Goal: Task Accomplishment & Management: Complete application form

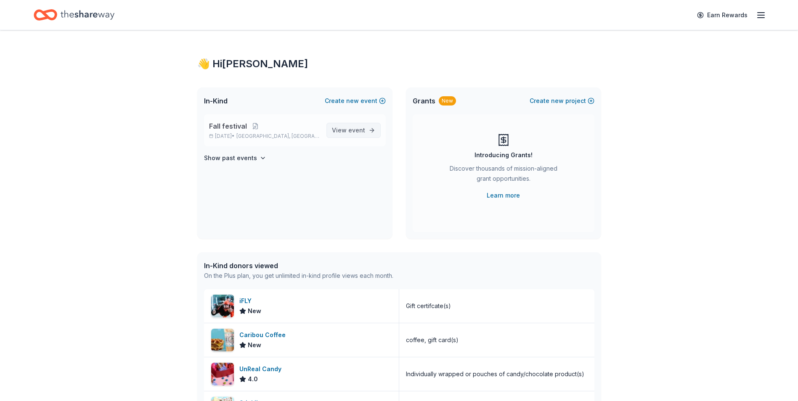
click at [350, 130] on span "event" at bounding box center [356, 130] width 17 height 7
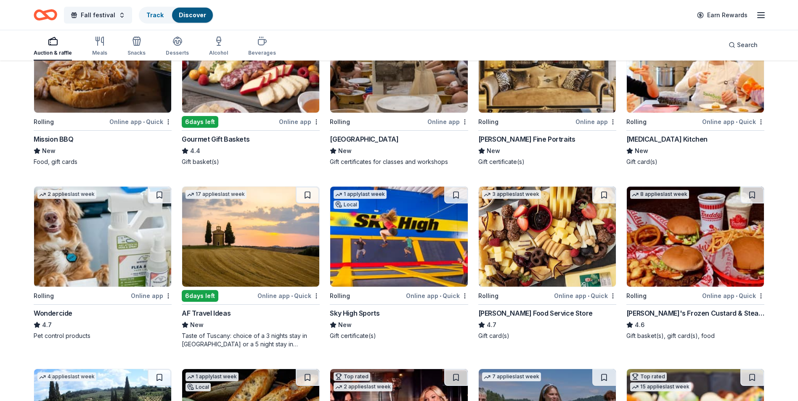
scroll to position [337, 0]
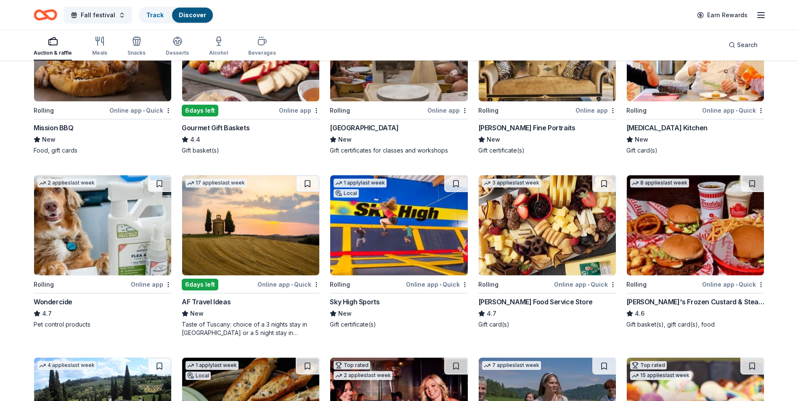
click at [396, 234] on img at bounding box center [398, 225] width 137 height 100
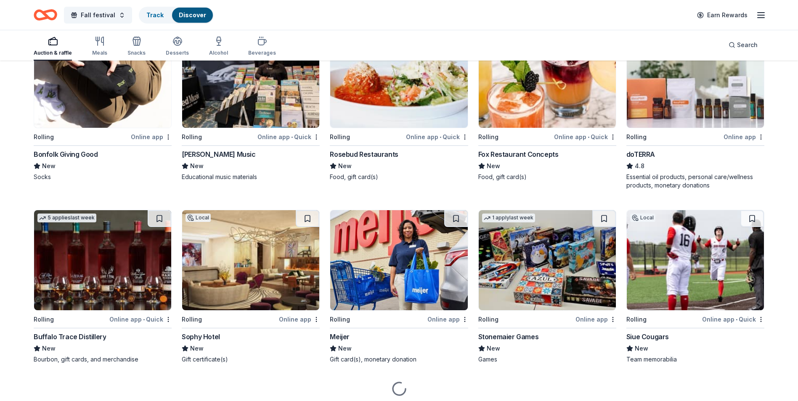
scroll to position [1225, 0]
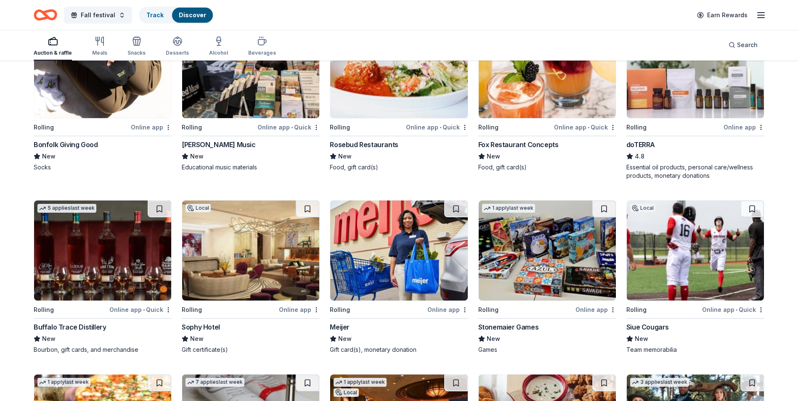
click at [79, 252] on img at bounding box center [102, 251] width 137 height 100
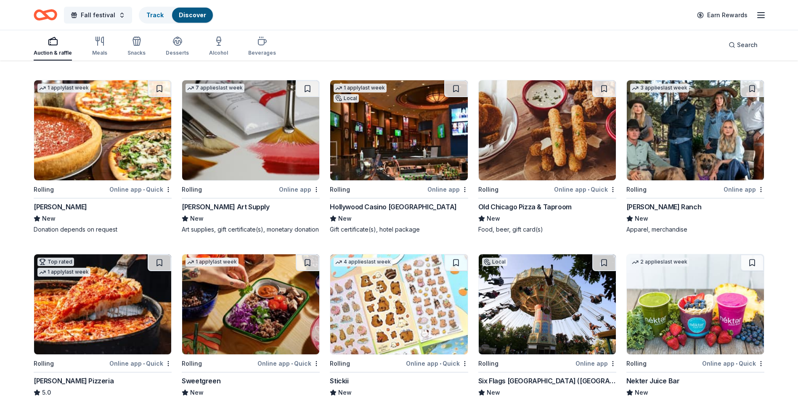
scroll to position [1561, 0]
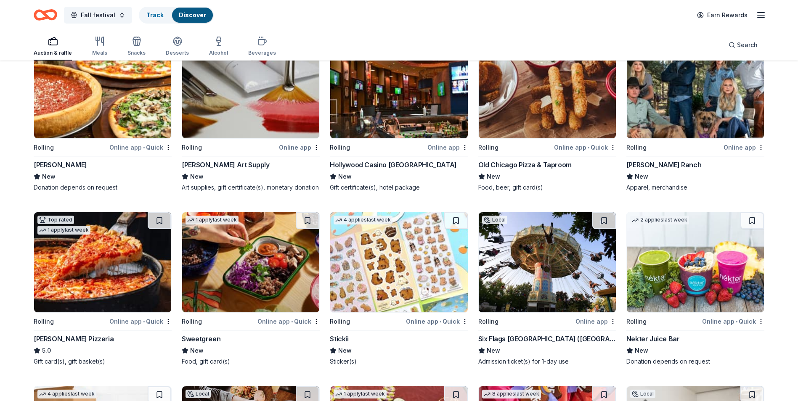
click at [558, 288] on img at bounding box center [547, 263] width 137 height 100
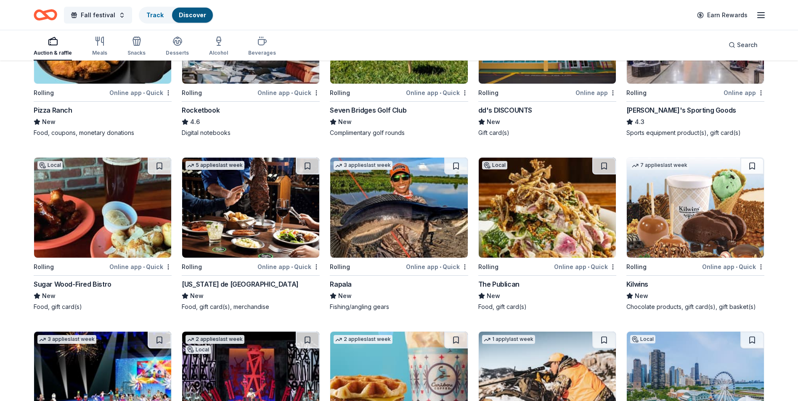
scroll to position [2150, 0]
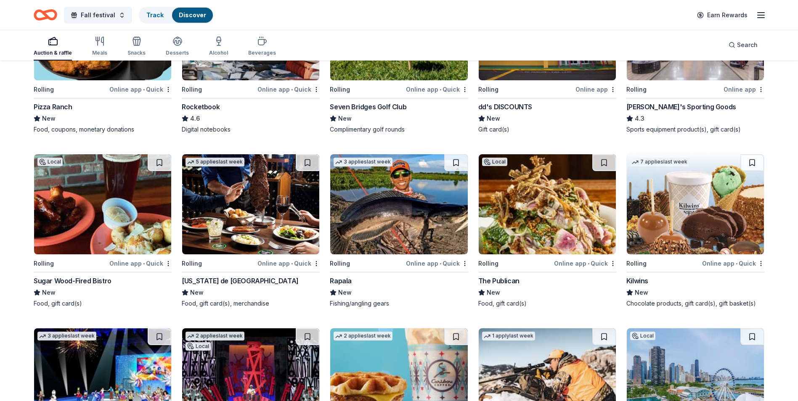
click at [663, 221] on img at bounding box center [695, 204] width 137 height 100
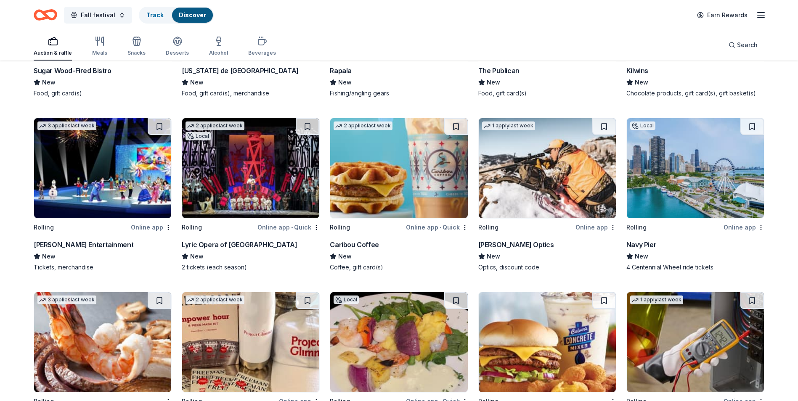
scroll to position [2445, 0]
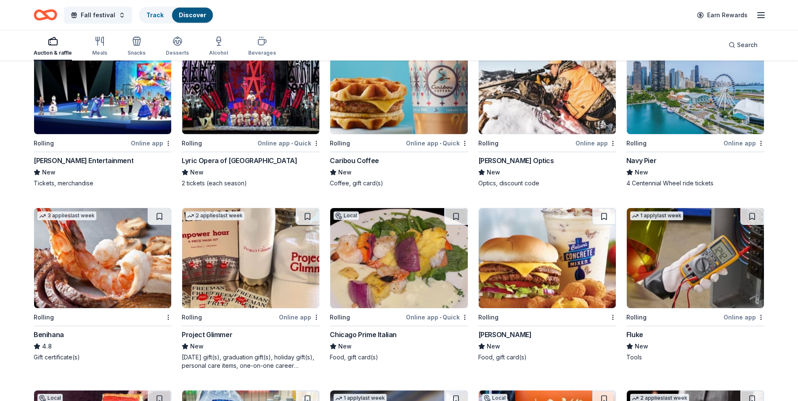
click at [514, 270] on img at bounding box center [547, 258] width 137 height 100
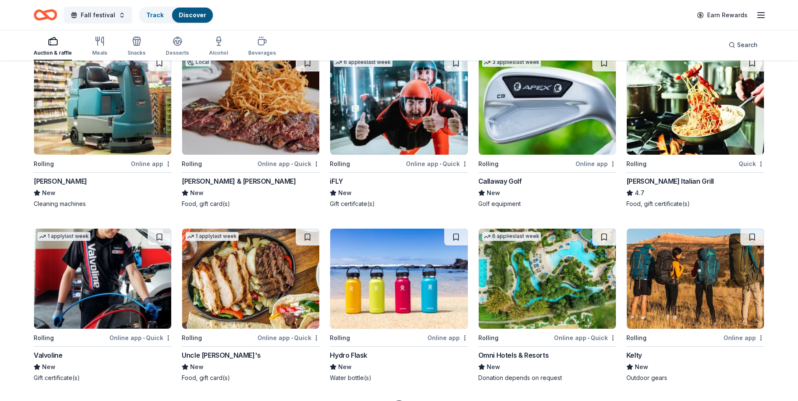
scroll to position [2992, 0]
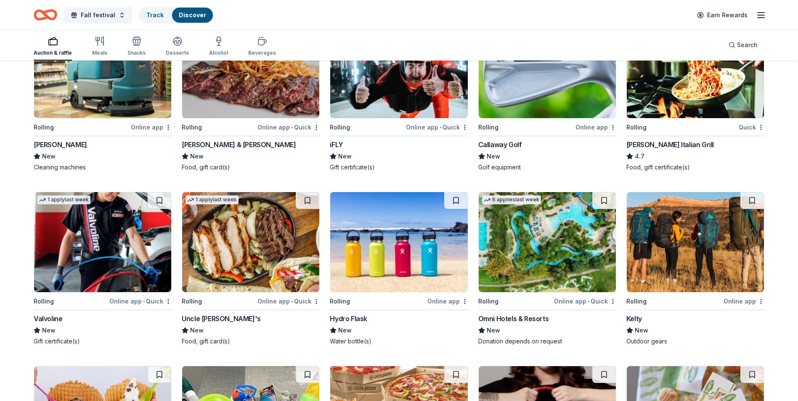
click at [413, 268] on img at bounding box center [398, 242] width 137 height 100
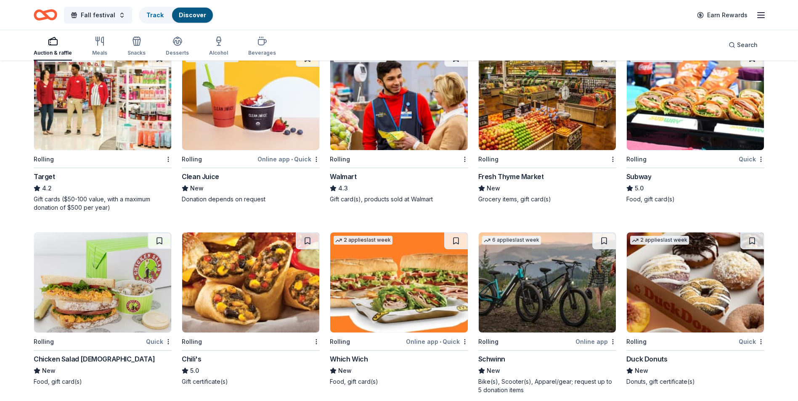
scroll to position [3497, 0]
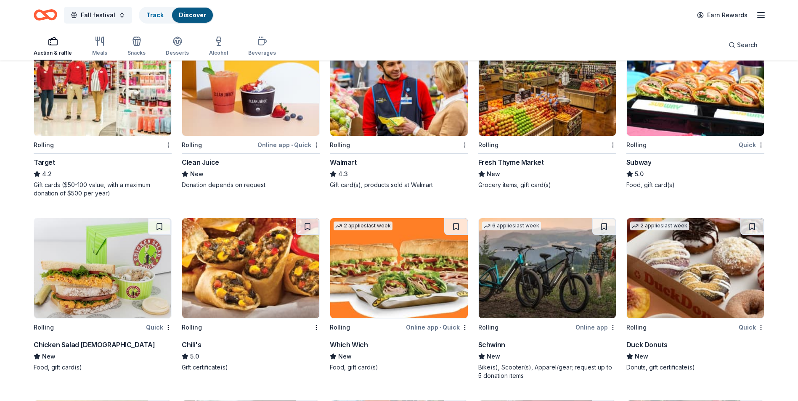
click at [714, 292] on img at bounding box center [695, 268] width 137 height 100
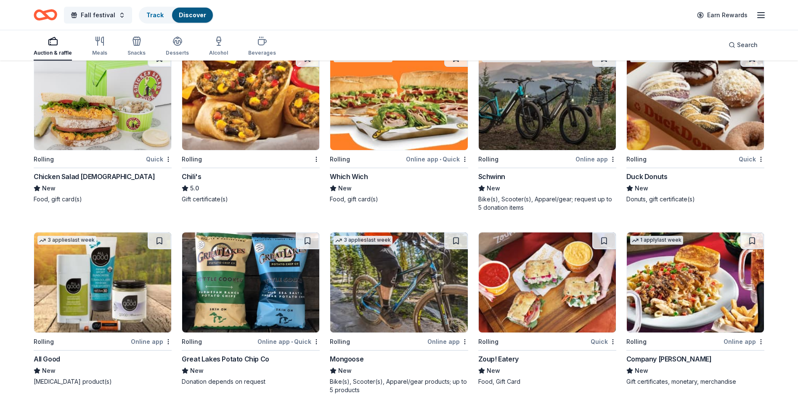
scroll to position [3707, 0]
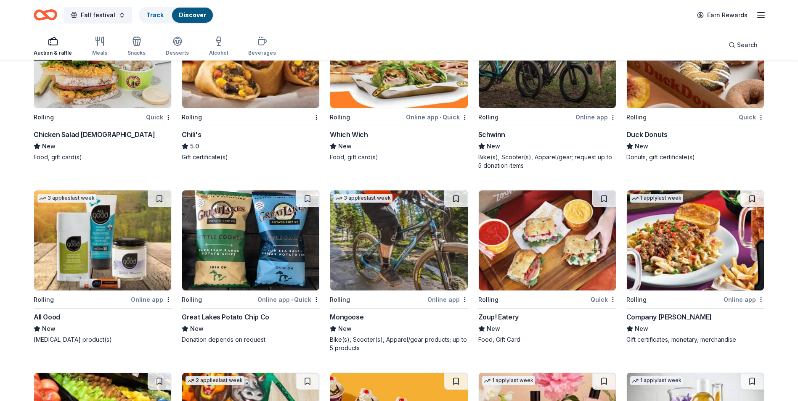
click at [425, 270] on img at bounding box center [398, 241] width 137 height 100
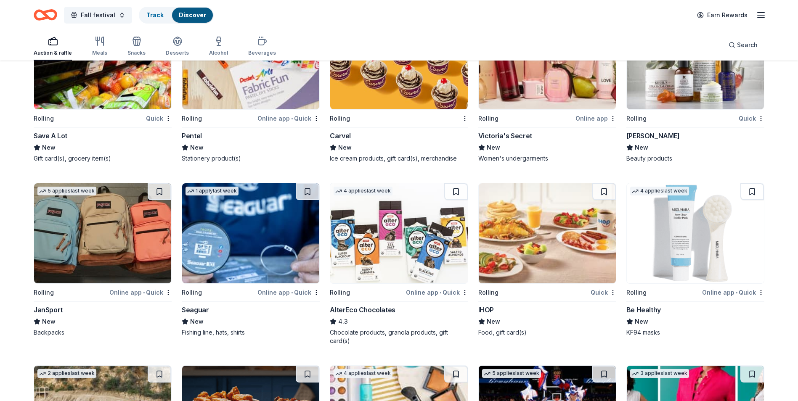
scroll to position [4086, 0]
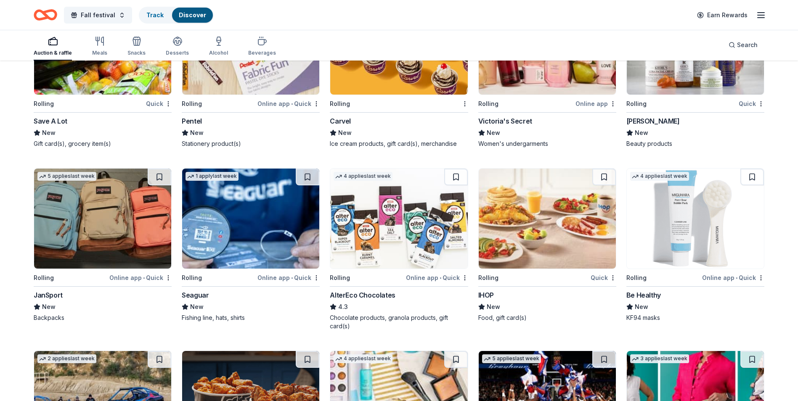
click at [398, 263] on img at bounding box center [398, 219] width 137 height 100
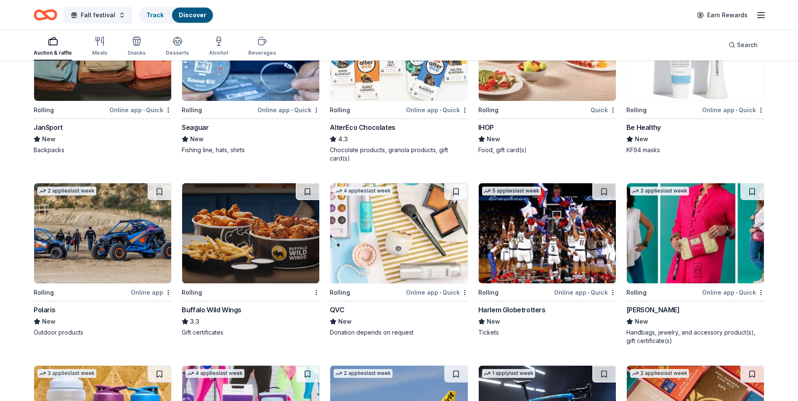
scroll to position [4255, 0]
click at [537, 275] on img at bounding box center [547, 233] width 137 height 100
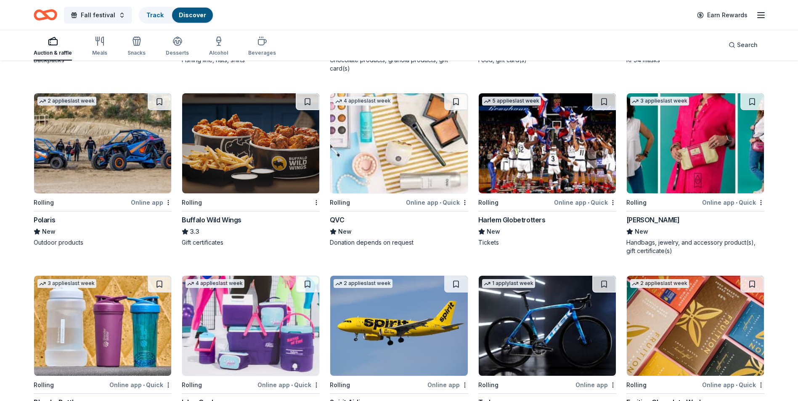
scroll to position [4423, 0]
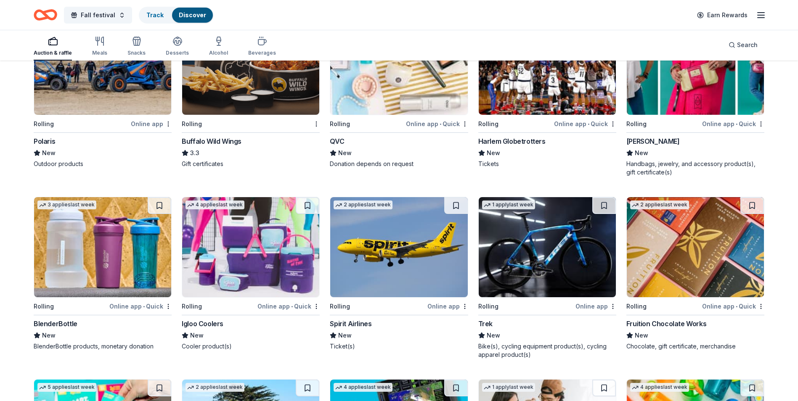
click at [541, 254] on img at bounding box center [547, 247] width 137 height 100
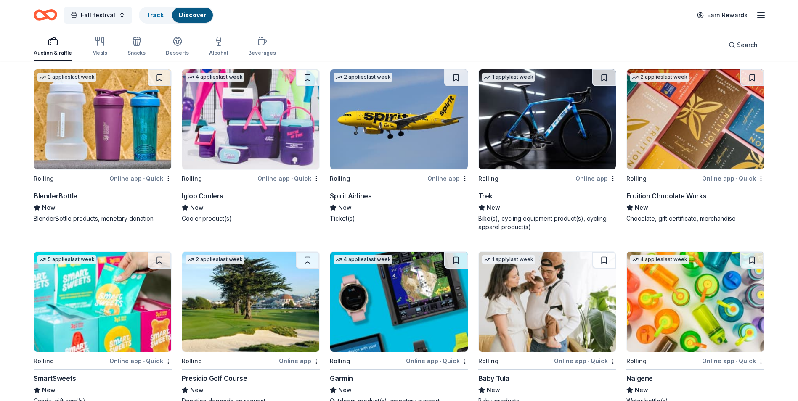
scroll to position [4591, 0]
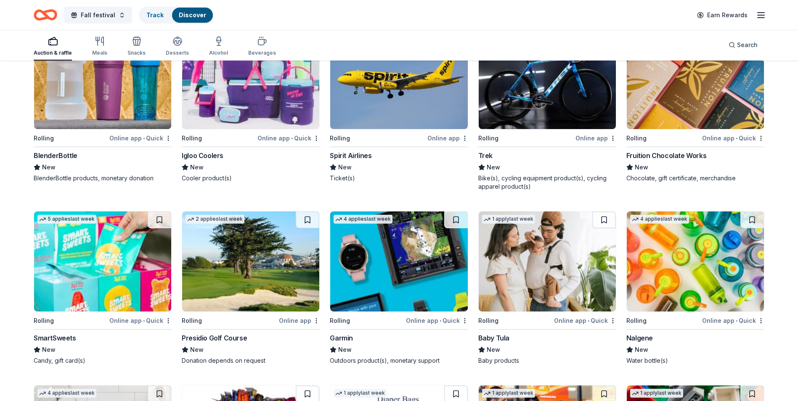
click at [66, 292] on img at bounding box center [102, 262] width 137 height 100
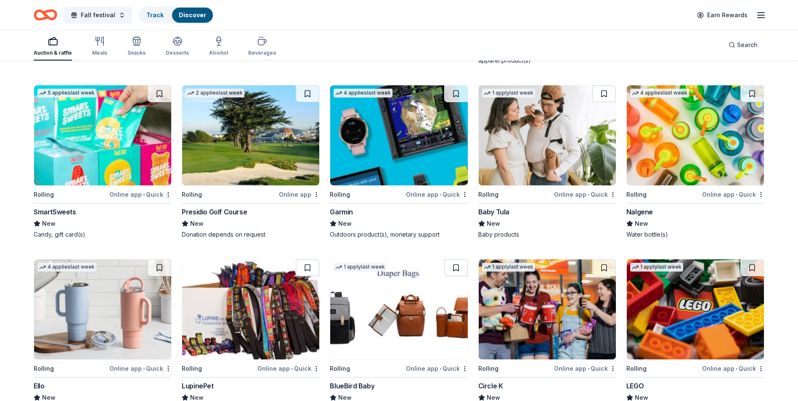
scroll to position [4760, 0]
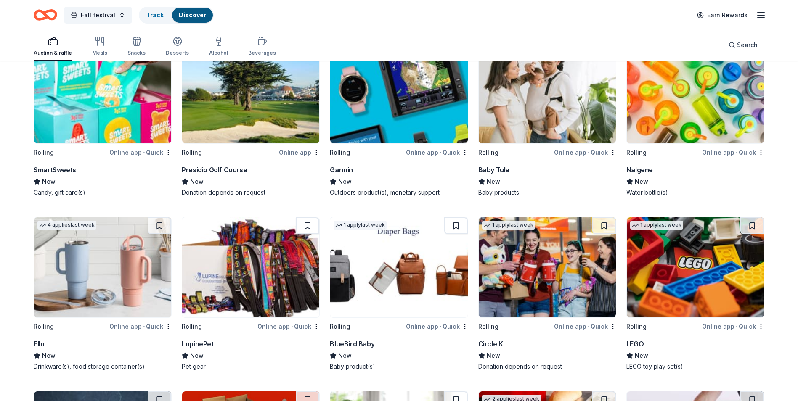
click at [520, 301] on img at bounding box center [547, 268] width 137 height 100
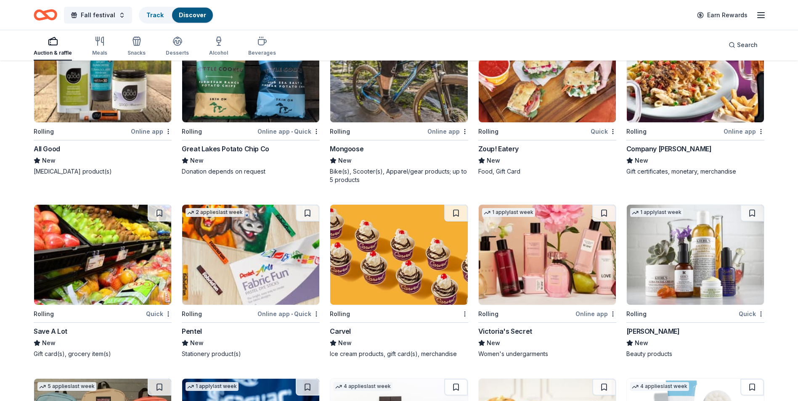
scroll to position [3707, 0]
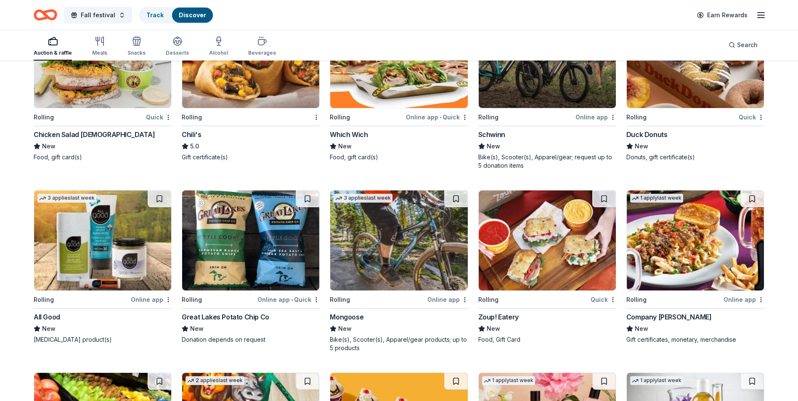
click at [48, 16] on icon "Home" at bounding box center [41, 15] width 13 height 8
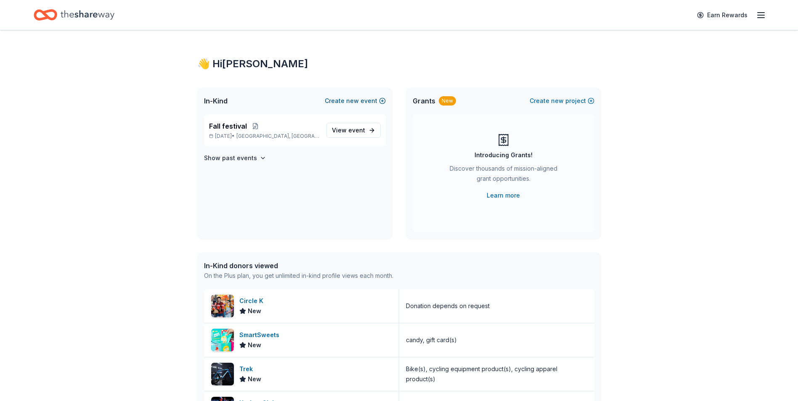
click at [358, 104] on span "new" at bounding box center [352, 101] width 13 height 10
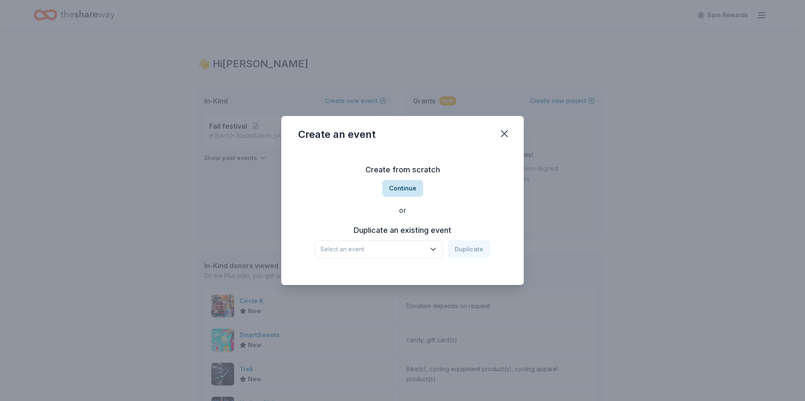
click at [392, 188] on button "Continue" at bounding box center [402, 188] width 41 height 17
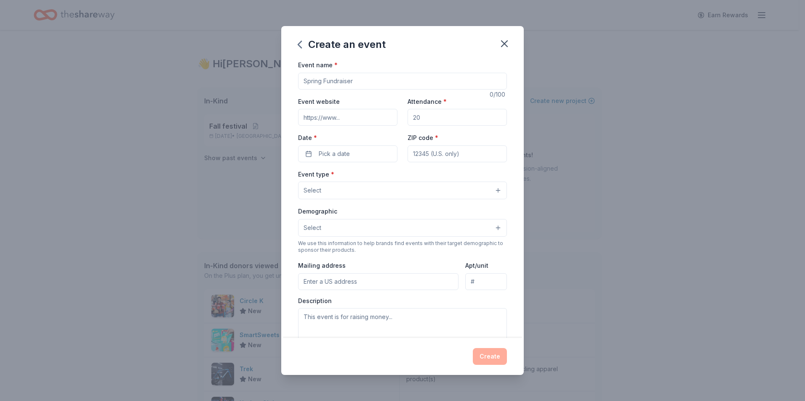
click at [358, 82] on input "Event name *" at bounding box center [402, 81] width 209 height 17
type input "Meat Raffle"
click at [359, 121] on input "Event website" at bounding box center [347, 117] width 99 height 17
drag, startPoint x: 451, startPoint y: 122, endPoint x: 405, endPoint y: 114, distance: 46.6
click at [407, 114] on input "Attendance *" at bounding box center [456, 117] width 99 height 17
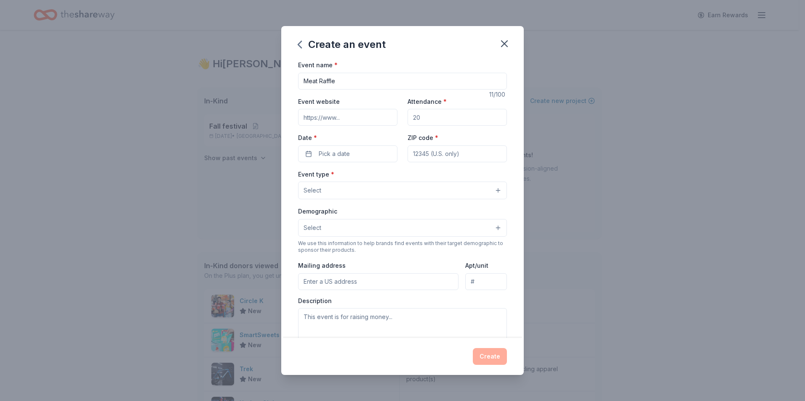
drag, startPoint x: 449, startPoint y: 119, endPoint x: 383, endPoint y: 118, distance: 66.1
click at [383, 118] on div "Event website Attendance * Date * Pick a date ZIP code *" at bounding box center [402, 129] width 209 height 66
click at [435, 128] on div "Event website Attendance * Date * Pick a date ZIP code *" at bounding box center [402, 129] width 209 height 66
click at [438, 122] on input "Attendance *" at bounding box center [456, 117] width 99 height 17
type input "150"
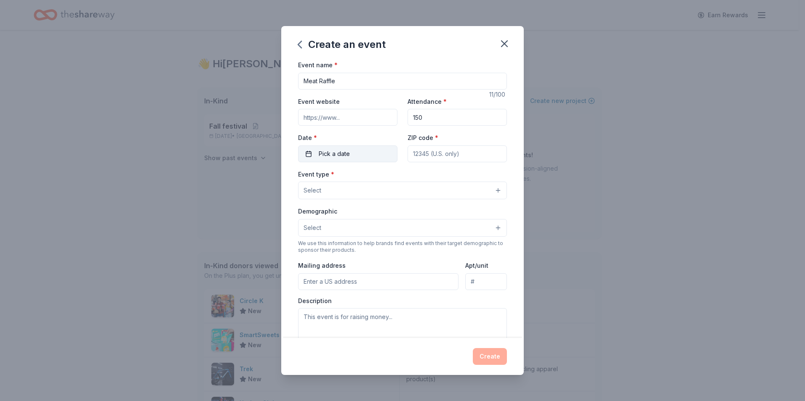
click at [339, 148] on button "Pick a date" at bounding box center [347, 154] width 99 height 17
click at [389, 178] on button "Go to next month" at bounding box center [391, 176] width 12 height 12
click at [303, 227] on button "5" at bounding box center [300, 226] width 15 height 15
click at [463, 155] on input "ZIP code *" at bounding box center [456, 154] width 99 height 17
type input "60042"
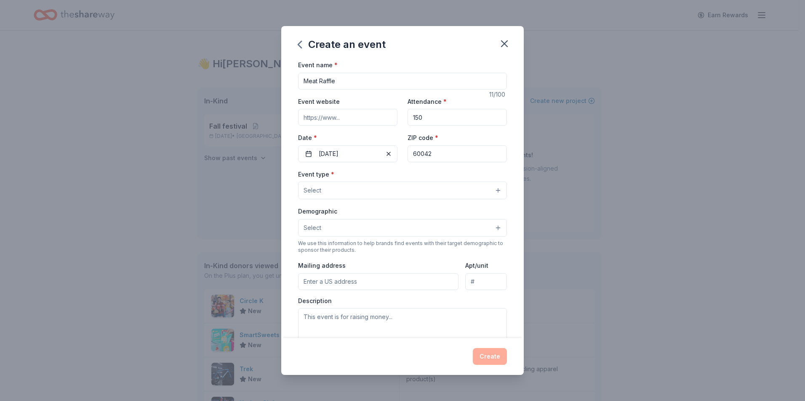
type input "tloos3823@gmail.com"
type input "10/4/2025"
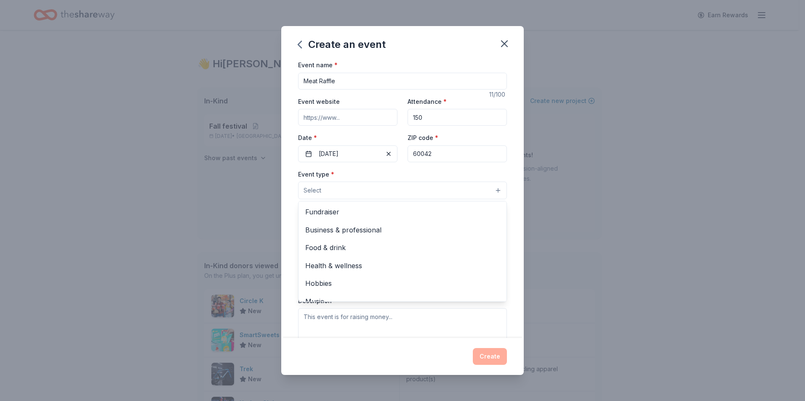
click at [361, 189] on button "Select" at bounding box center [402, 191] width 209 height 18
click at [355, 207] on span "Fundraiser" at bounding box center [402, 212] width 194 height 11
click at [574, 236] on div "Create an event Event name * Meat Raffle 11 /100 Event website Attendance * 150…" at bounding box center [402, 200] width 805 height 401
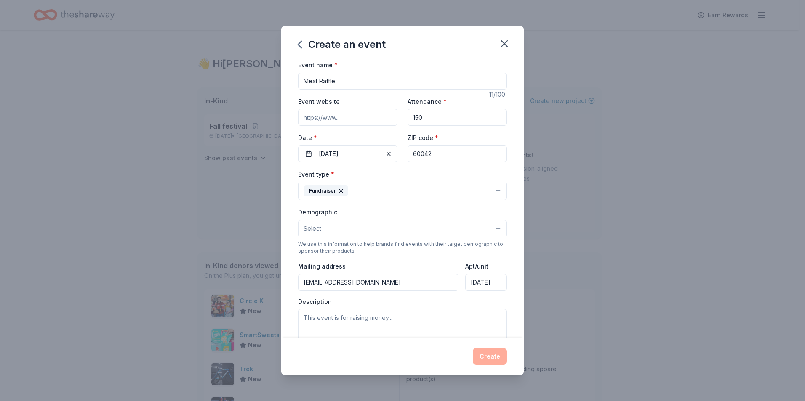
click at [382, 230] on button "Select" at bounding box center [402, 229] width 209 height 18
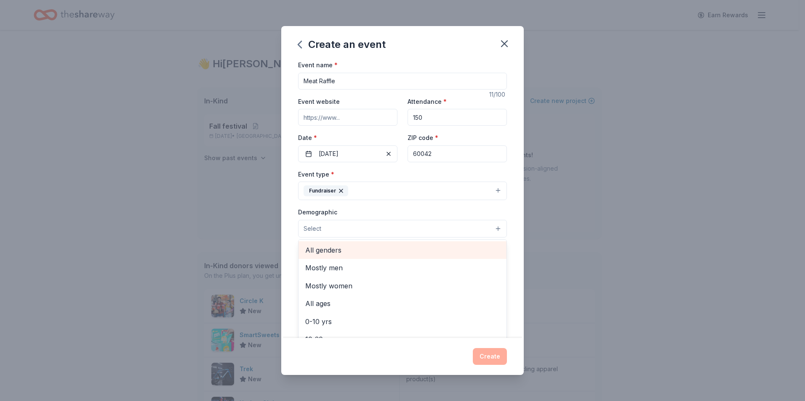
click at [338, 249] on span "All genders" at bounding box center [402, 250] width 194 height 11
click at [409, 227] on button "All genders" at bounding box center [402, 229] width 209 height 19
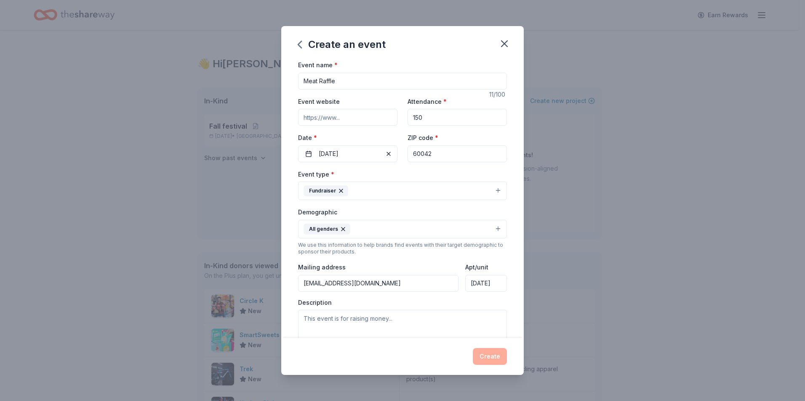
scroll to position [42, 0]
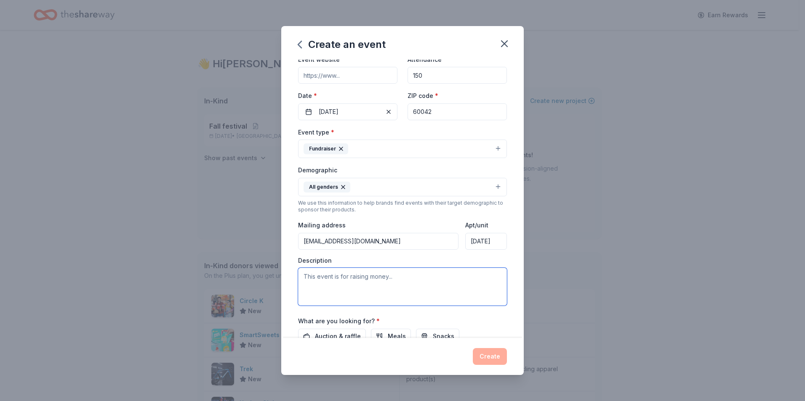
click at [343, 279] on textarea at bounding box center [402, 287] width 209 height 38
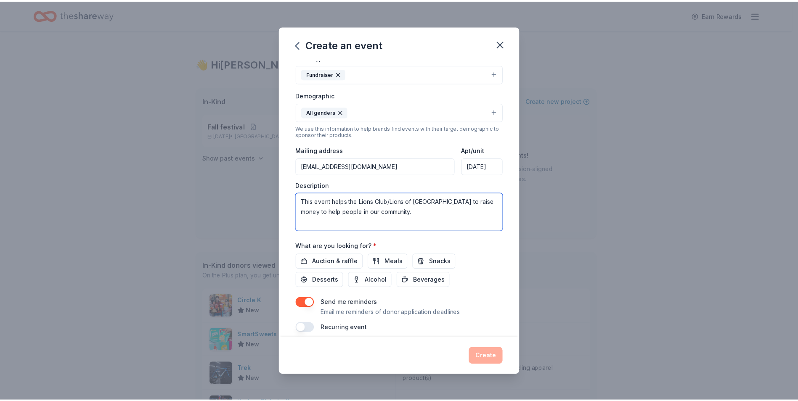
scroll to position [125, 0]
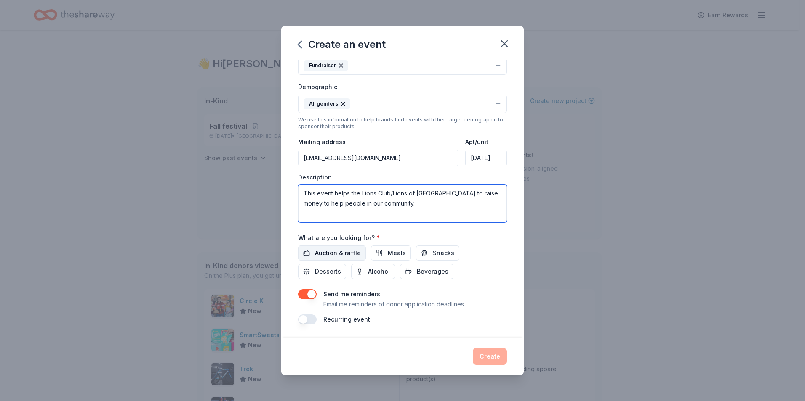
type textarea "This event helps the Lions Club/Lions of Island Lake to raise money to help peo…"
click at [330, 256] on span "Auction & raffle" at bounding box center [338, 253] width 46 height 10
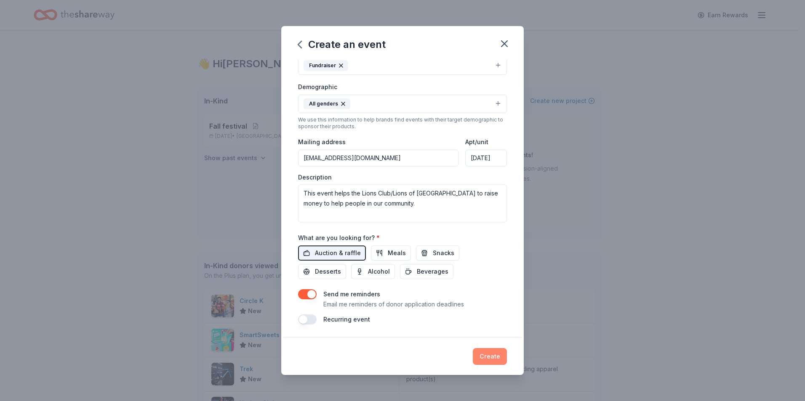
click at [495, 359] on button "Create" at bounding box center [490, 356] width 34 height 17
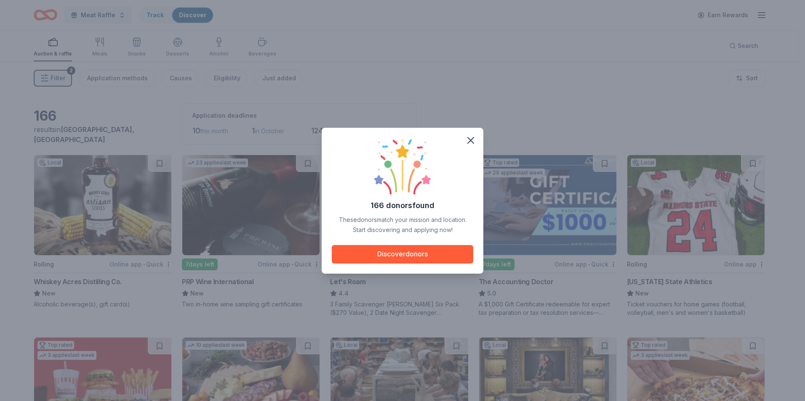
click at [349, 253] on button "Discover donors" at bounding box center [402, 254] width 141 height 19
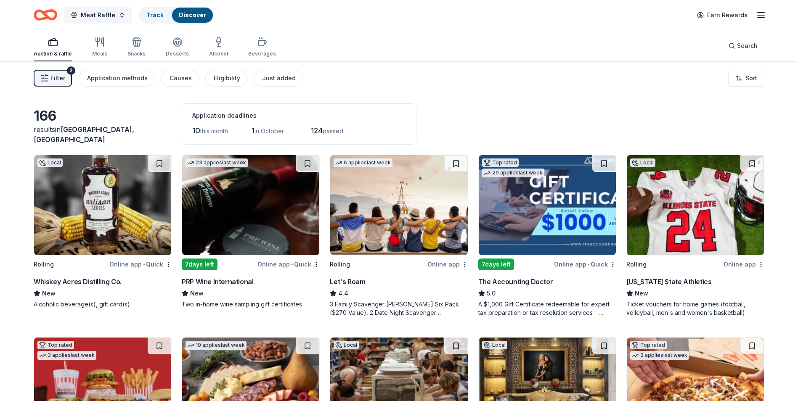
click at [112, 17] on span "Meat Raffle" at bounding box center [98, 15] width 35 height 10
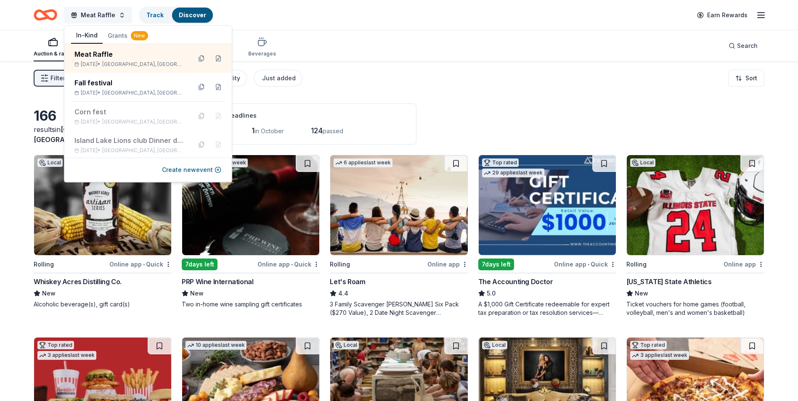
click at [112, 17] on span "Meat Raffle" at bounding box center [98, 15] width 35 height 10
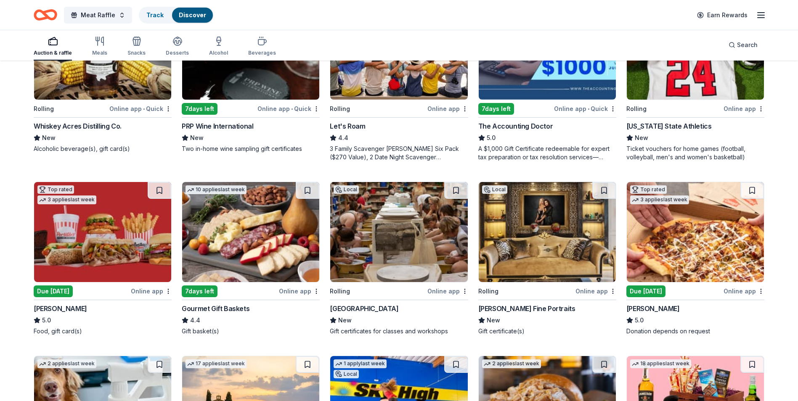
scroll to position [168, 0]
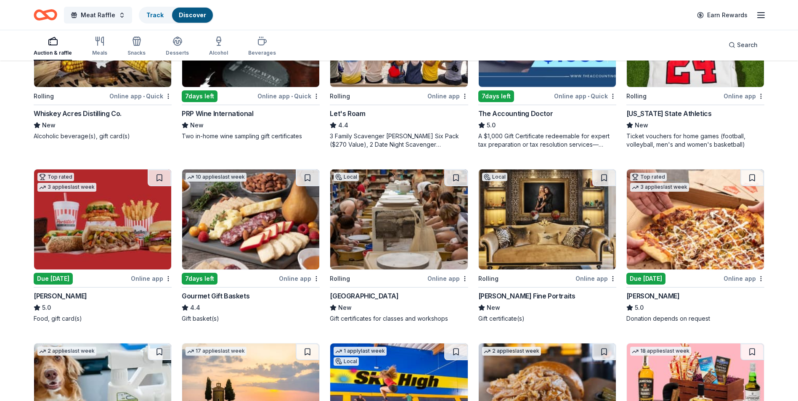
click at [254, 236] on img at bounding box center [250, 220] width 137 height 100
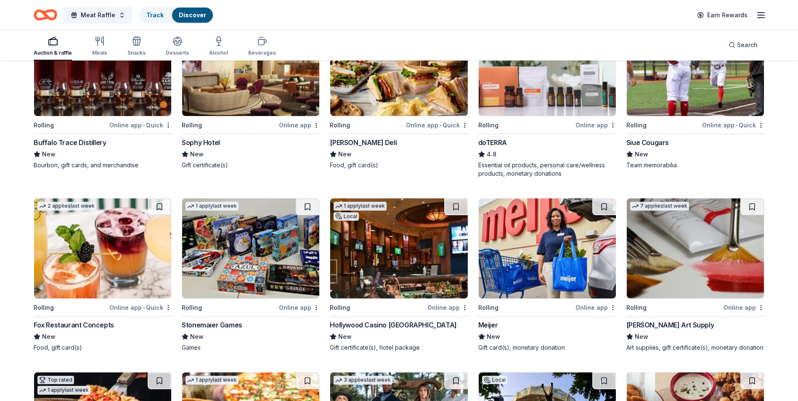
scroll to position [1413, 0]
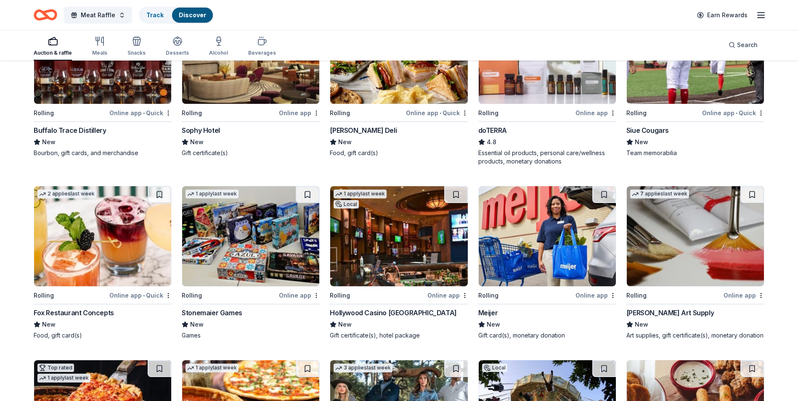
click at [386, 250] on img at bounding box center [398, 236] width 137 height 100
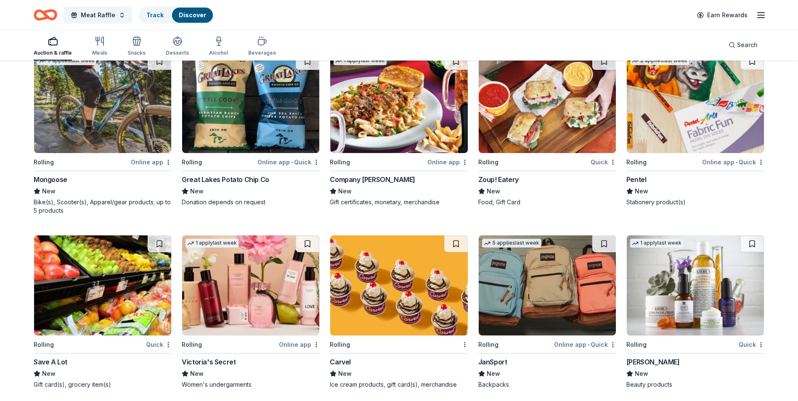
scroll to position [4063, 0]
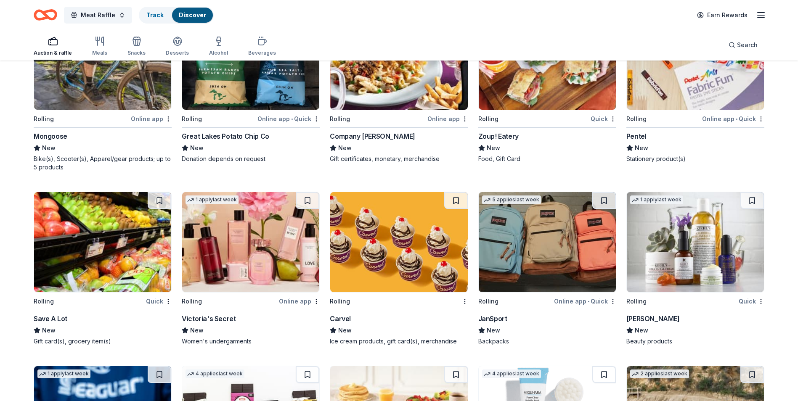
click at [556, 242] on img at bounding box center [547, 242] width 137 height 100
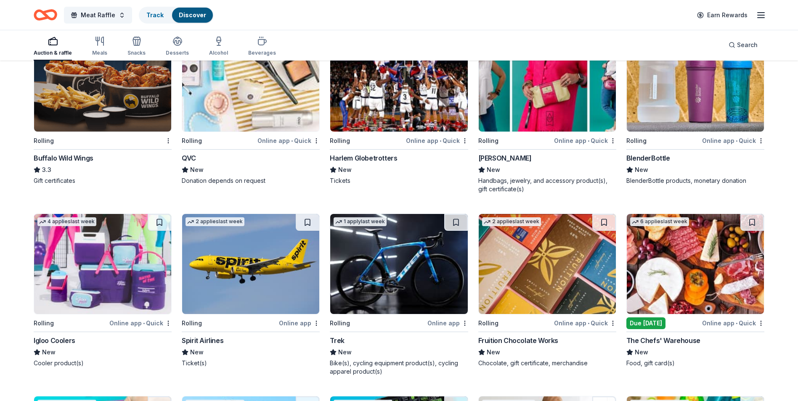
scroll to position [4610, 0]
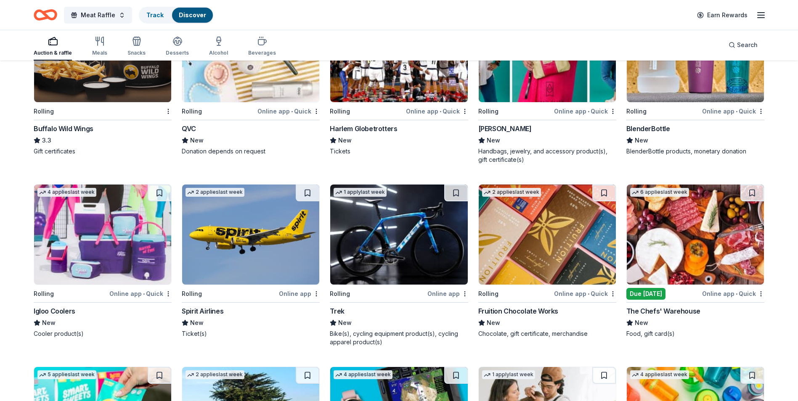
click at [257, 261] on img at bounding box center [250, 235] width 137 height 100
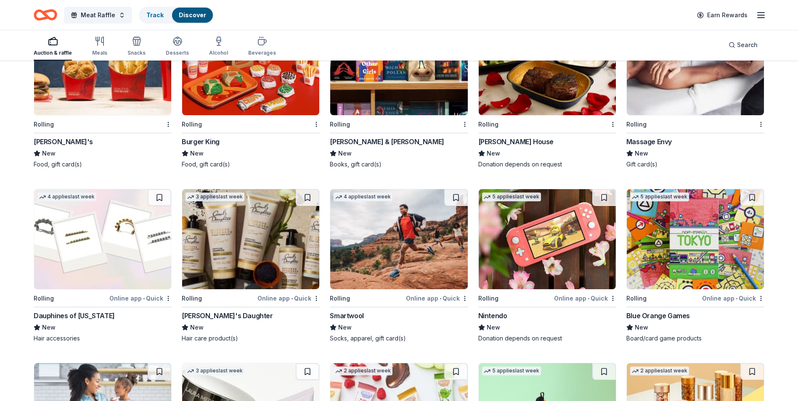
scroll to position [5325, 0]
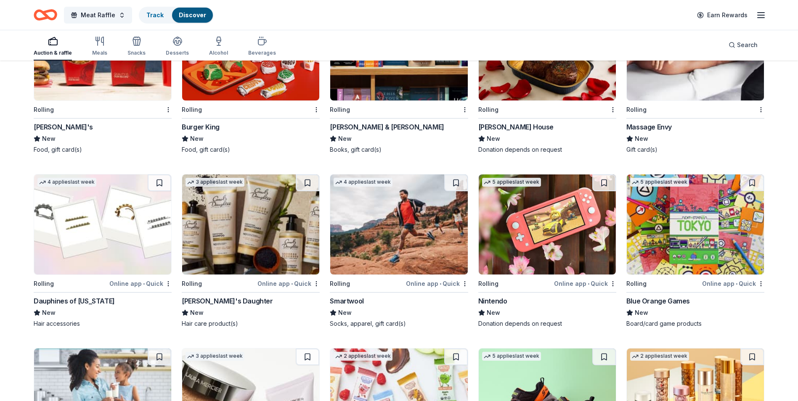
click at [549, 248] on img at bounding box center [547, 225] width 137 height 100
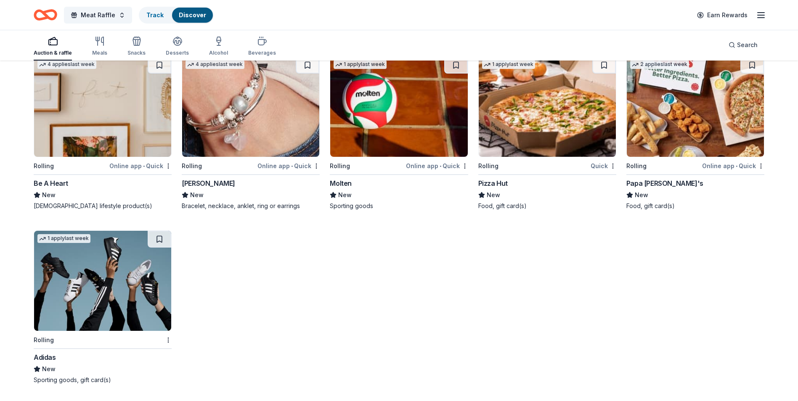
scroll to position [5808, 0]
click at [91, 301] on img at bounding box center [102, 281] width 137 height 100
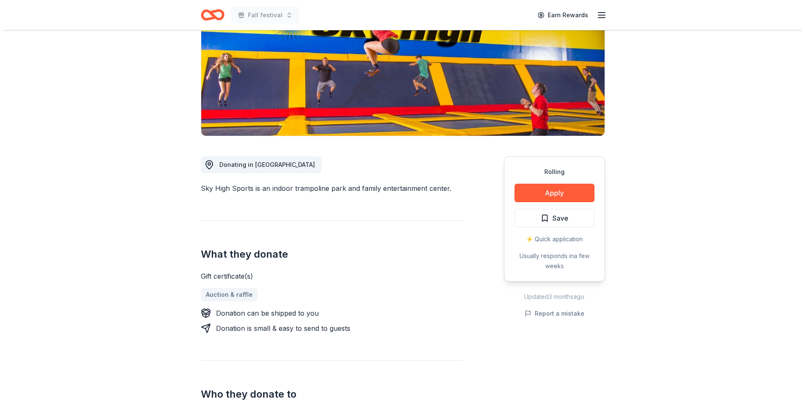
scroll to position [126, 0]
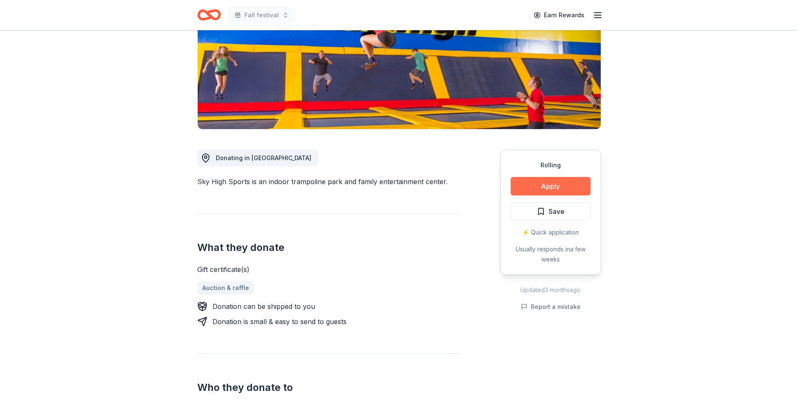
click at [541, 191] on button "Apply" at bounding box center [551, 186] width 80 height 19
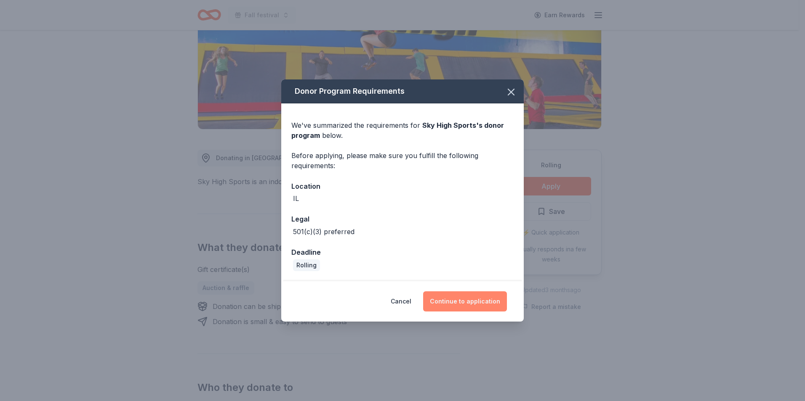
click at [466, 295] on button "Continue to application" at bounding box center [465, 302] width 84 height 20
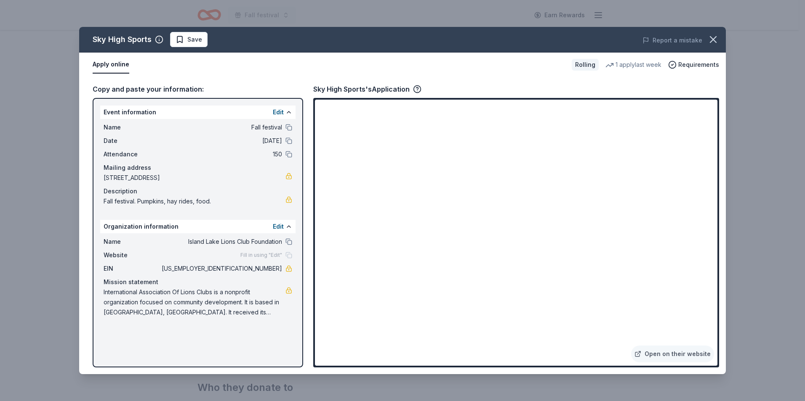
click at [122, 65] on button "Apply online" at bounding box center [111, 65] width 37 height 18
click at [665, 359] on link "Open on their website" at bounding box center [672, 354] width 83 height 17
drag, startPoint x: 250, startPoint y: 268, endPoint x: 269, endPoint y: 270, distance: 19.9
click at [269, 270] on span "[US_EMPLOYER_IDENTIFICATION_NUMBER]" at bounding box center [221, 269] width 122 height 10
drag, startPoint x: 282, startPoint y: 268, endPoint x: 252, endPoint y: 271, distance: 29.6
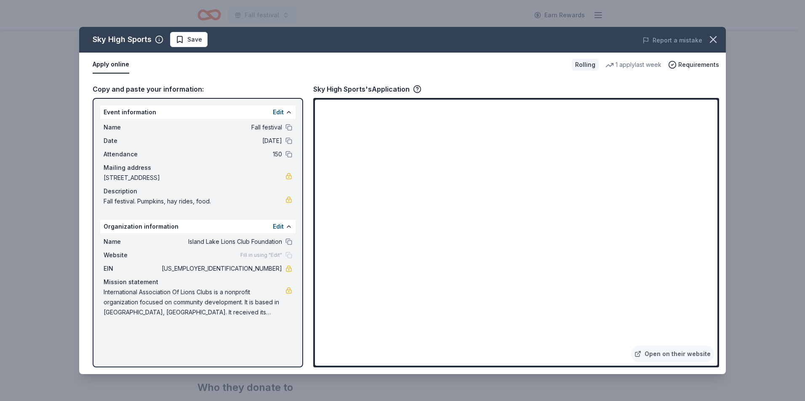
click at [252, 271] on span "[US_EMPLOYER_IDENTIFICATION_NUMBER]" at bounding box center [221, 269] width 122 height 10
click at [252, 270] on span "39-2818142" at bounding box center [221, 269] width 122 height 10
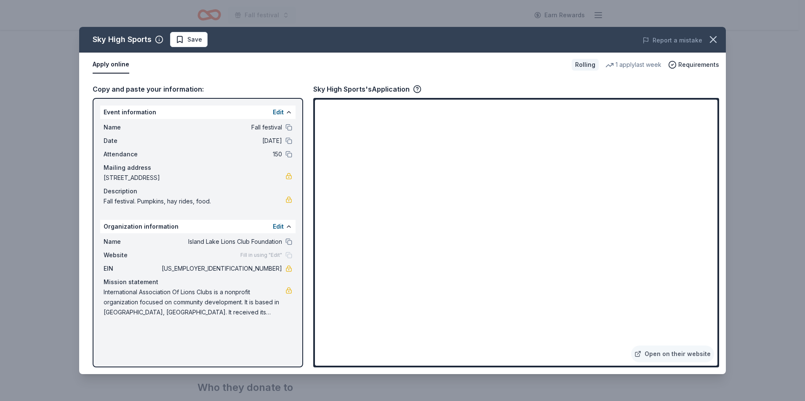
click at [252, 270] on span "39-2818142" at bounding box center [221, 269] width 122 height 10
drag, startPoint x: 252, startPoint y: 270, endPoint x: 277, endPoint y: 273, distance: 25.0
click at [277, 273] on span "39-2818142" at bounding box center [221, 269] width 122 height 10
click at [276, 269] on span "39-2818142" at bounding box center [221, 269] width 122 height 10
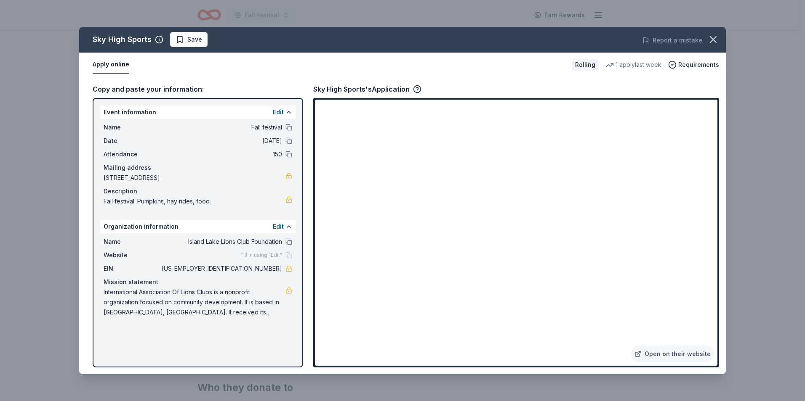
drag, startPoint x: 276, startPoint y: 269, endPoint x: 264, endPoint y: 271, distance: 12.1
click at [264, 271] on span "39-2818142" at bounding box center [221, 269] width 122 height 10
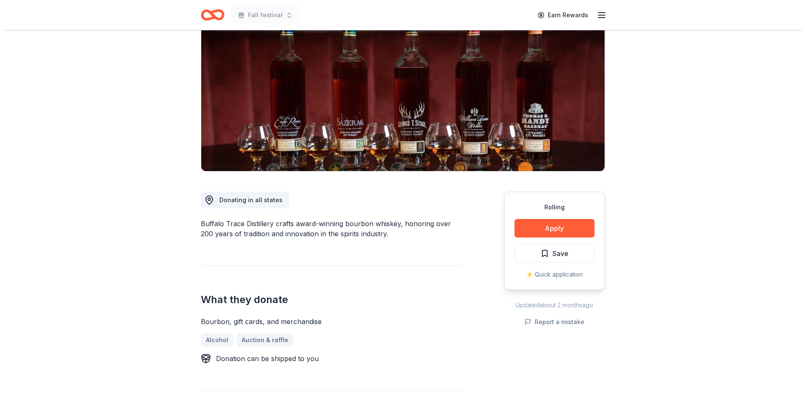
scroll to position [126, 0]
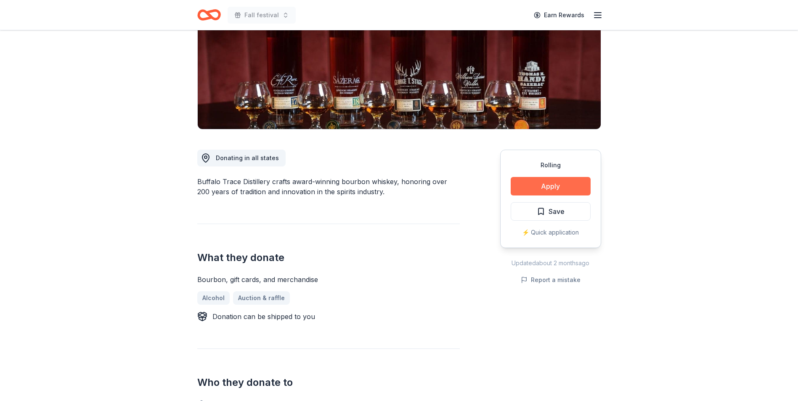
click at [558, 185] on button "Apply" at bounding box center [551, 186] width 80 height 19
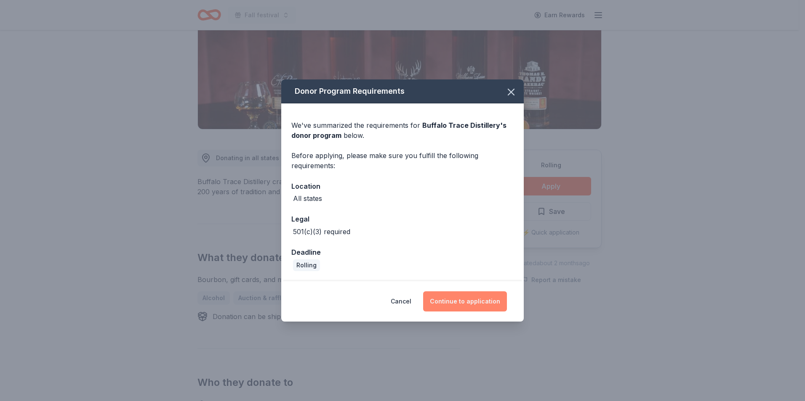
click at [445, 301] on button "Continue to application" at bounding box center [465, 302] width 84 height 20
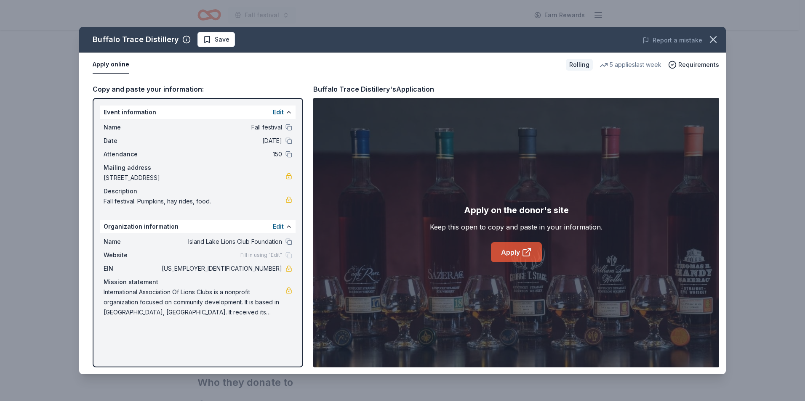
click at [518, 250] on link "Apply" at bounding box center [516, 252] width 51 height 20
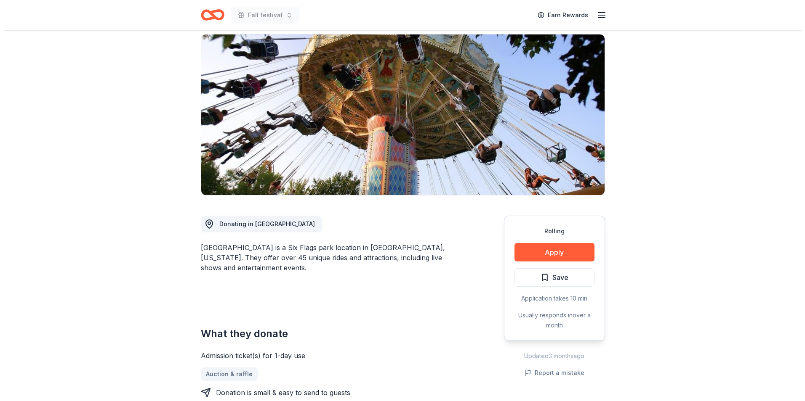
scroll to position [84, 0]
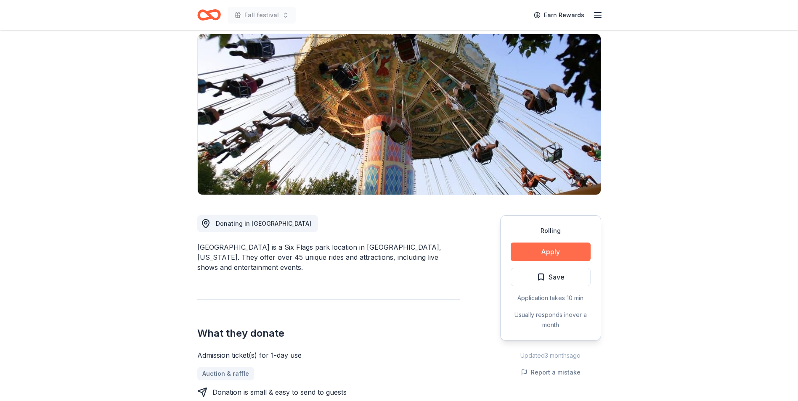
click at [546, 243] on button "Apply" at bounding box center [551, 252] width 80 height 19
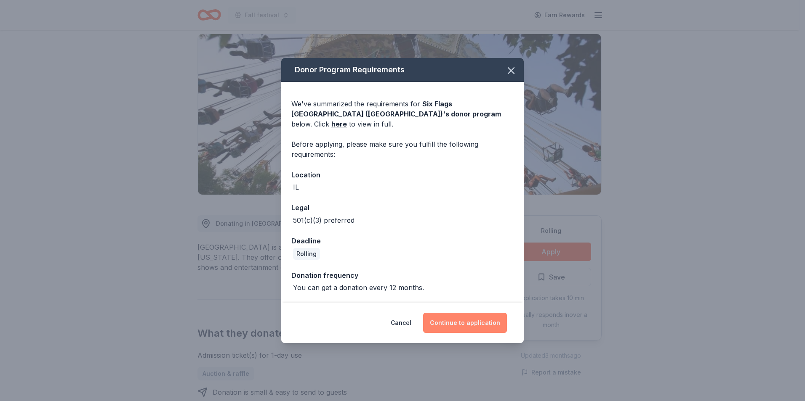
click at [463, 315] on button "Continue to application" at bounding box center [465, 323] width 84 height 20
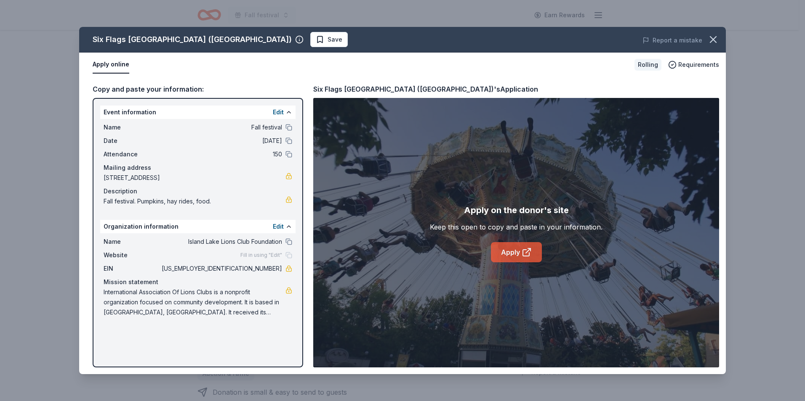
click at [521, 249] on icon at bounding box center [526, 252] width 10 height 10
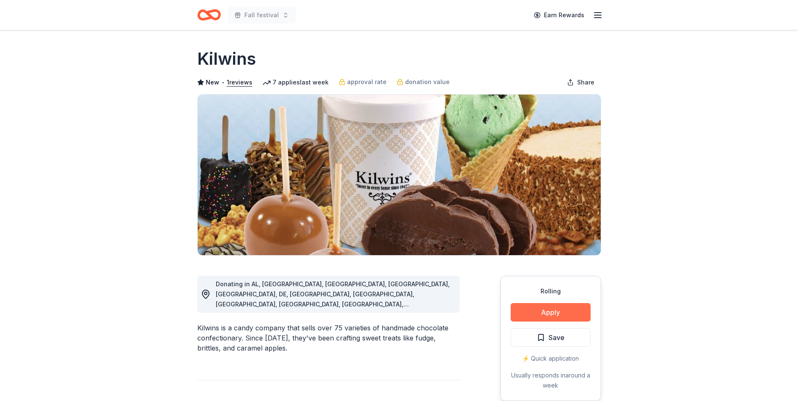
click at [563, 308] on button "Apply" at bounding box center [551, 312] width 80 height 19
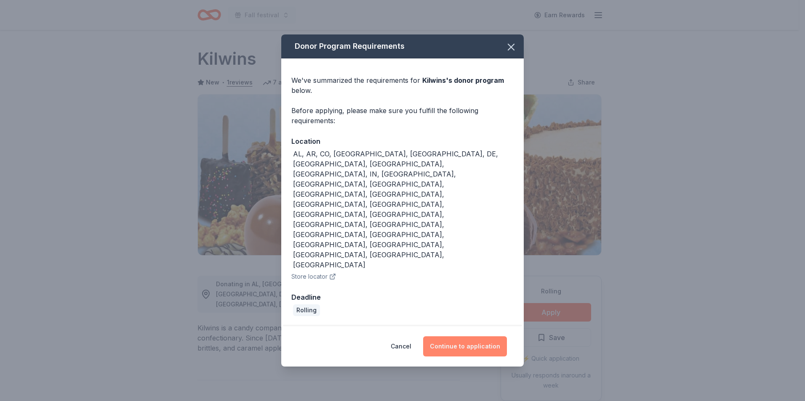
click at [484, 337] on button "Continue to application" at bounding box center [465, 347] width 84 height 20
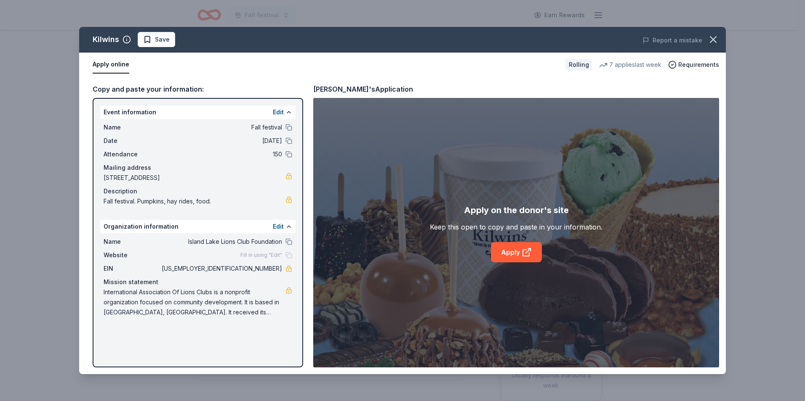
click at [518, 269] on div "Apply on the donor's site Keep this open to copy and paste in your information.…" at bounding box center [516, 233] width 406 height 270
click at [517, 257] on link "Apply" at bounding box center [516, 252] width 51 height 20
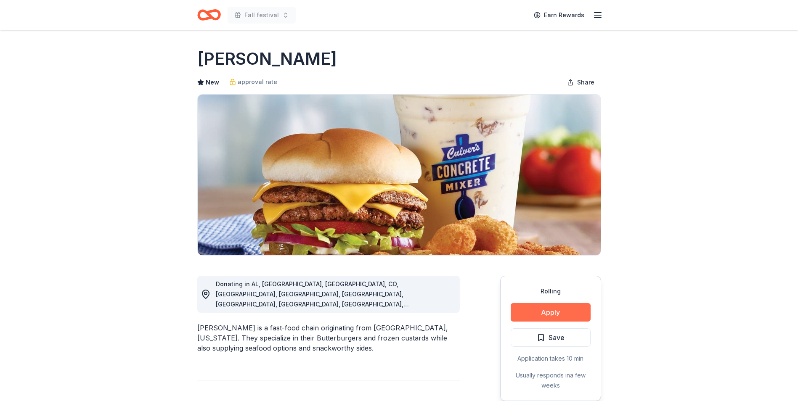
click at [549, 308] on button "Apply" at bounding box center [551, 312] width 80 height 19
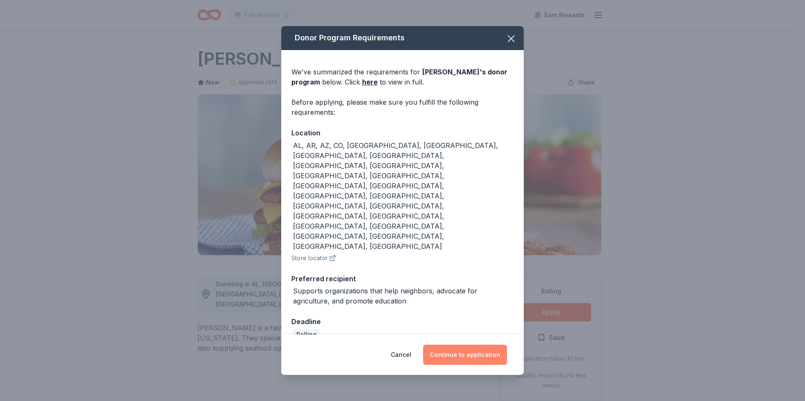
click at [457, 345] on button "Continue to application" at bounding box center [465, 355] width 84 height 20
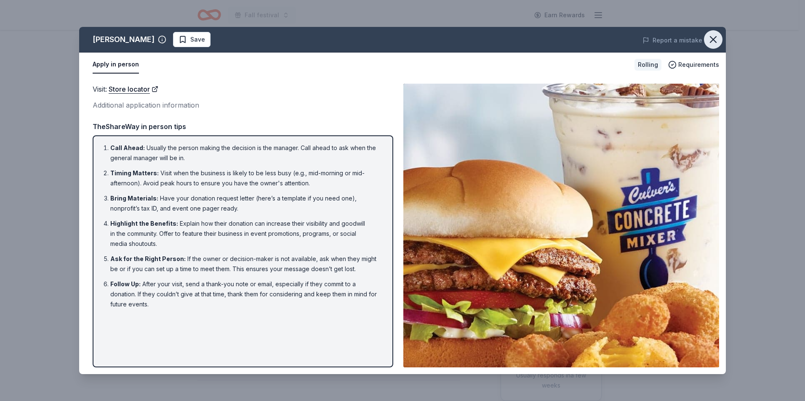
click at [720, 43] on button "button" at bounding box center [713, 39] width 19 height 19
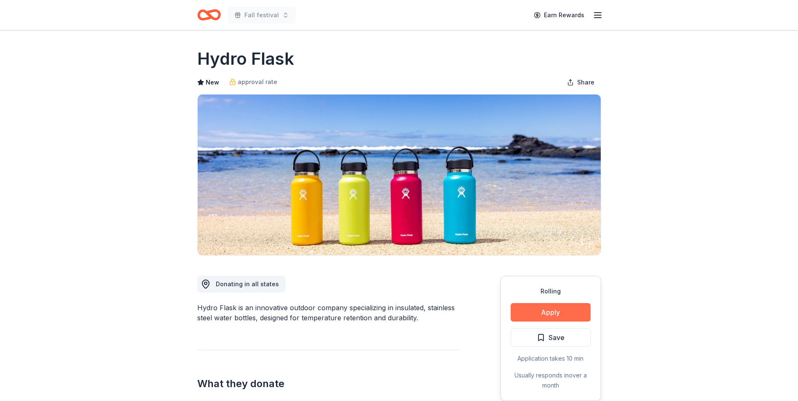
click at [553, 310] on button "Apply" at bounding box center [551, 312] width 80 height 19
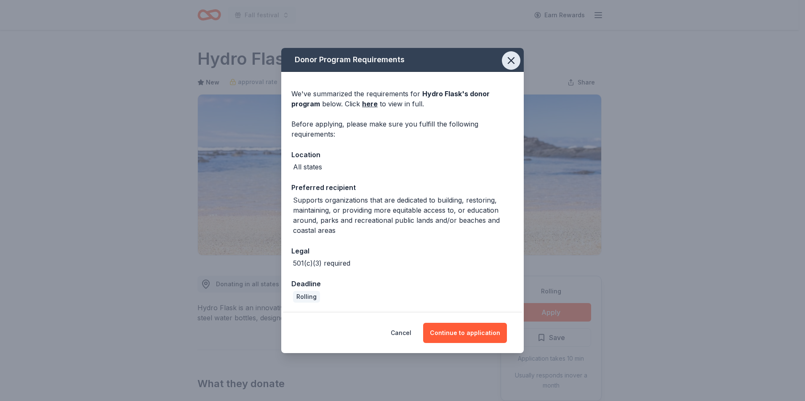
click at [512, 64] on icon "button" at bounding box center [511, 61] width 12 height 12
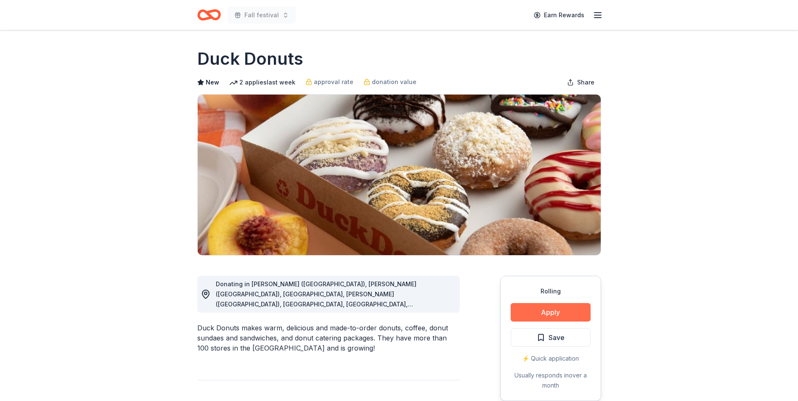
click at [527, 314] on button "Apply" at bounding box center [551, 312] width 80 height 19
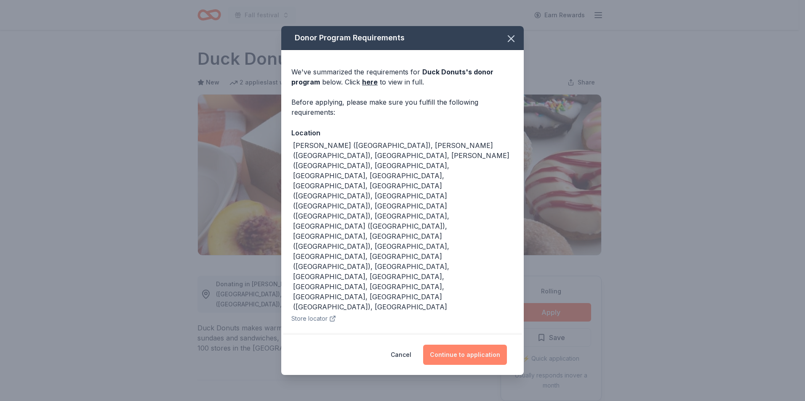
click at [485, 345] on button "Continue to application" at bounding box center [465, 355] width 84 height 20
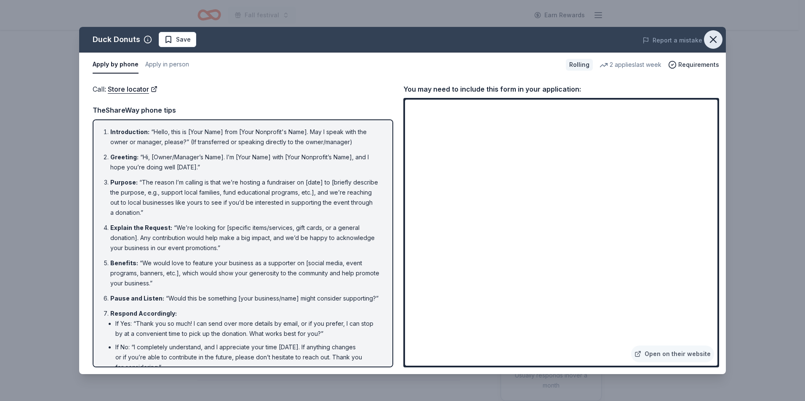
click at [720, 39] on button "button" at bounding box center [713, 39] width 19 height 19
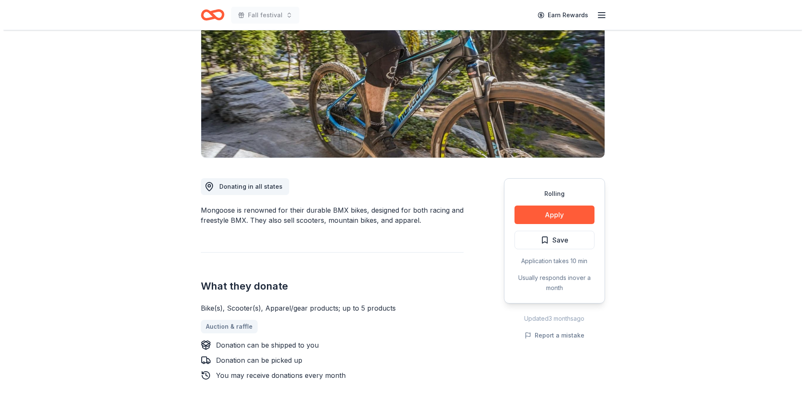
scroll to position [126, 0]
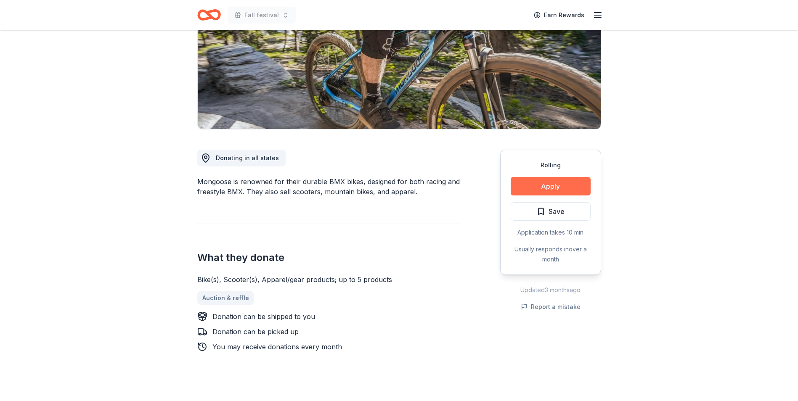
click at [535, 182] on button "Apply" at bounding box center [551, 186] width 80 height 19
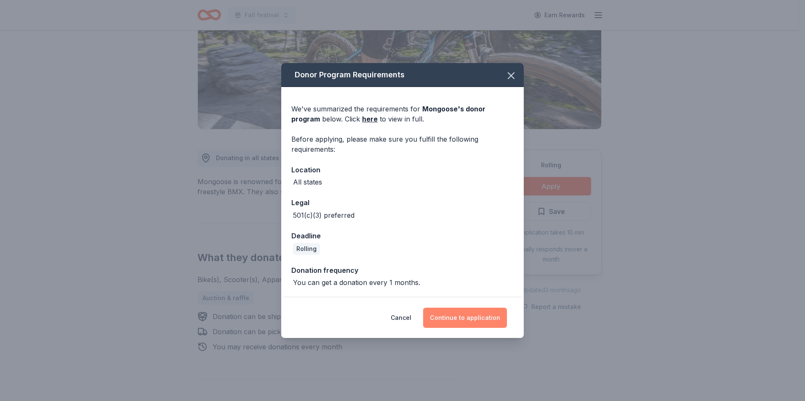
click at [466, 322] on button "Continue to application" at bounding box center [465, 318] width 84 height 20
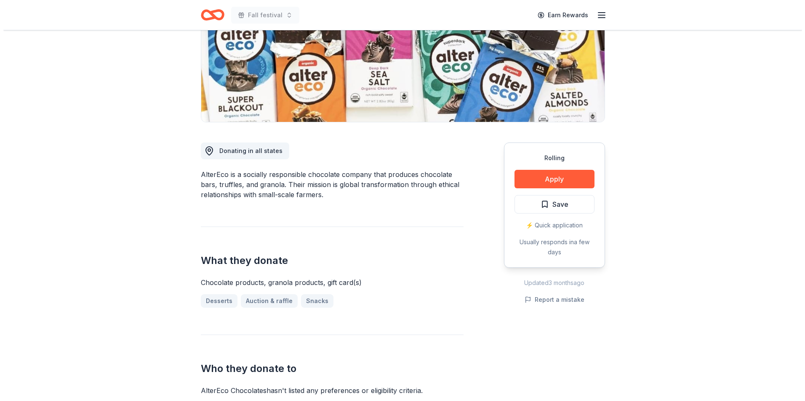
scroll to position [126, 0]
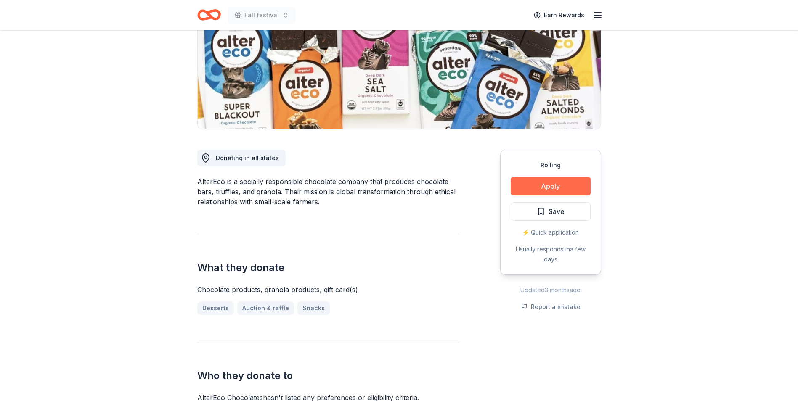
click at [563, 190] on button "Apply" at bounding box center [551, 186] width 80 height 19
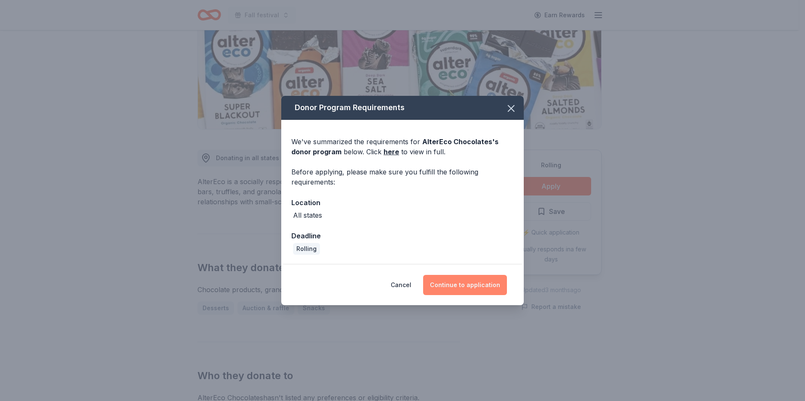
click at [479, 284] on button "Continue to application" at bounding box center [465, 285] width 84 height 20
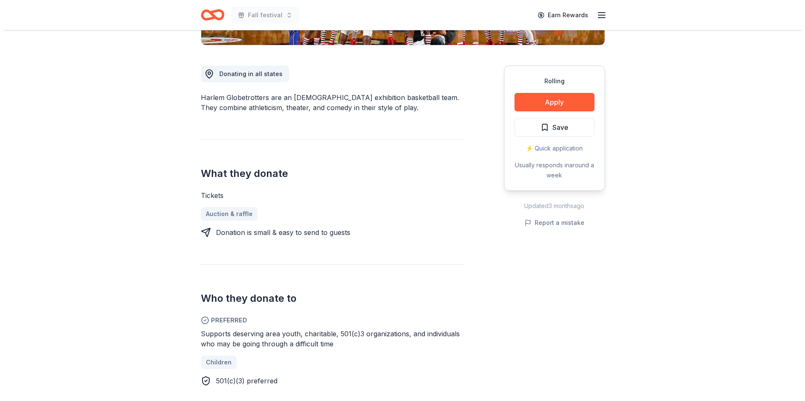
scroll to position [168, 0]
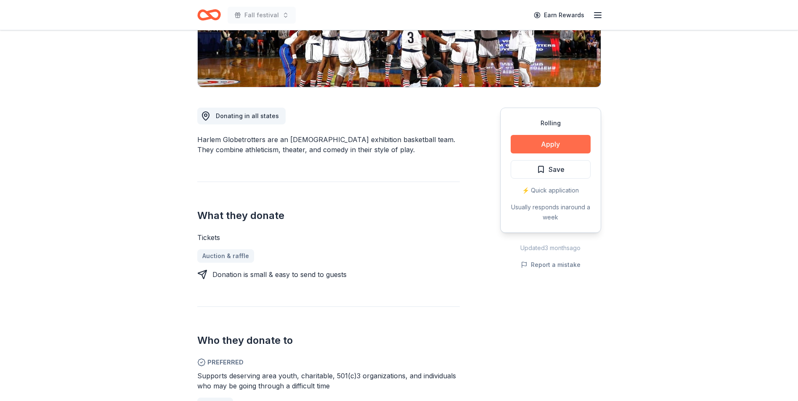
click at [561, 138] on button "Apply" at bounding box center [551, 144] width 80 height 19
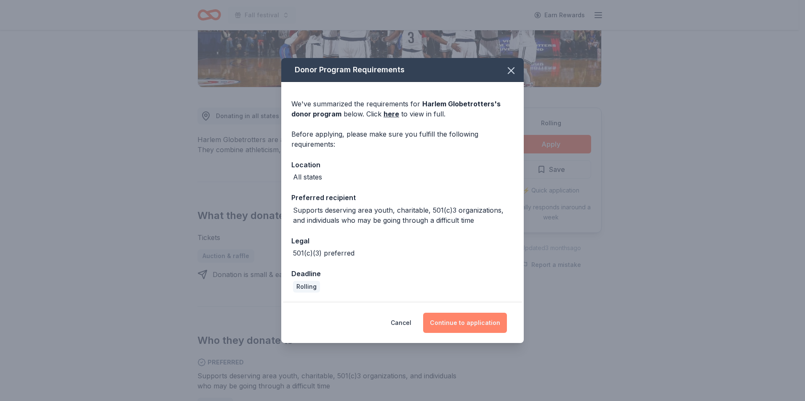
click at [489, 321] on button "Continue to application" at bounding box center [465, 323] width 84 height 20
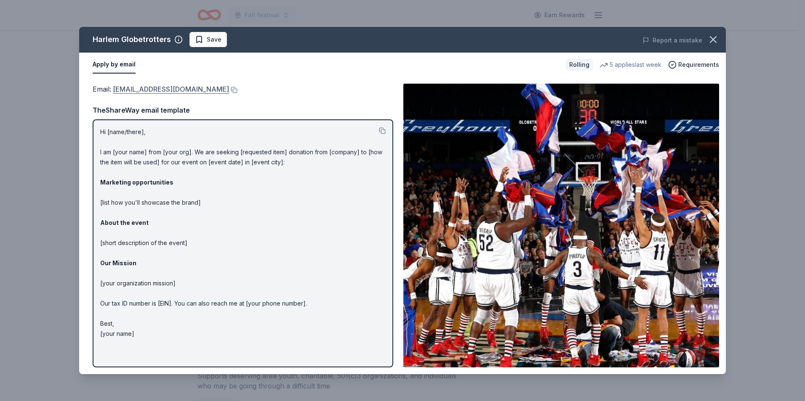
click at [160, 86] on link "info@harlemglobetrotters.com" at bounding box center [171, 89] width 116 height 11
drag, startPoint x: 371, startPoint y: 37, endPoint x: 354, endPoint y: 54, distance: 23.5
click at [371, 38] on div "Harlem Globetrotters Save" at bounding box center [273, 39] width 388 height 15
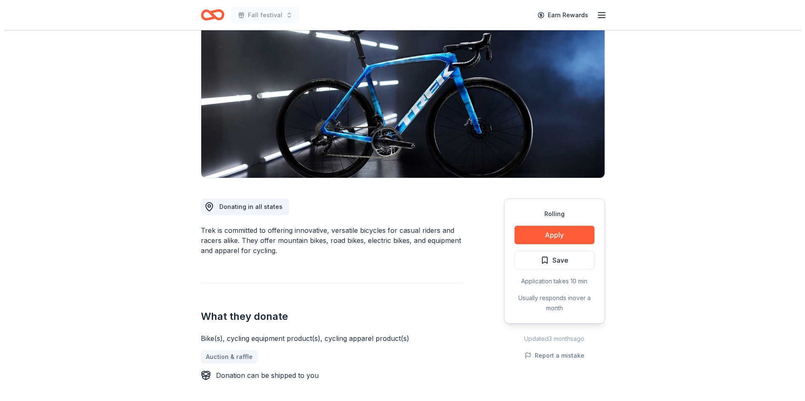
scroll to position [84, 0]
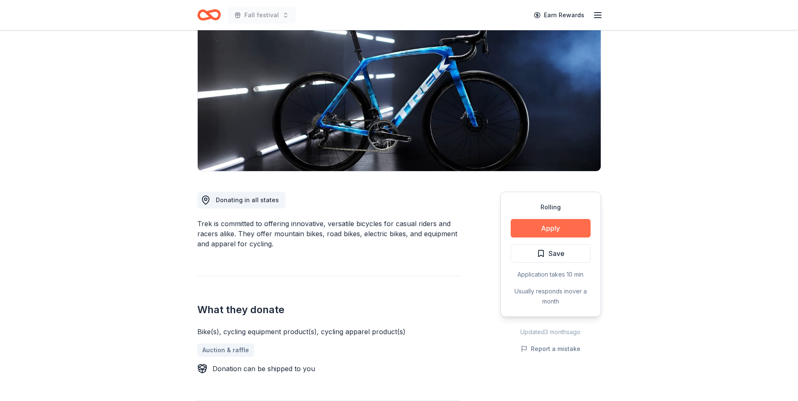
click at [546, 226] on button "Apply" at bounding box center [551, 228] width 80 height 19
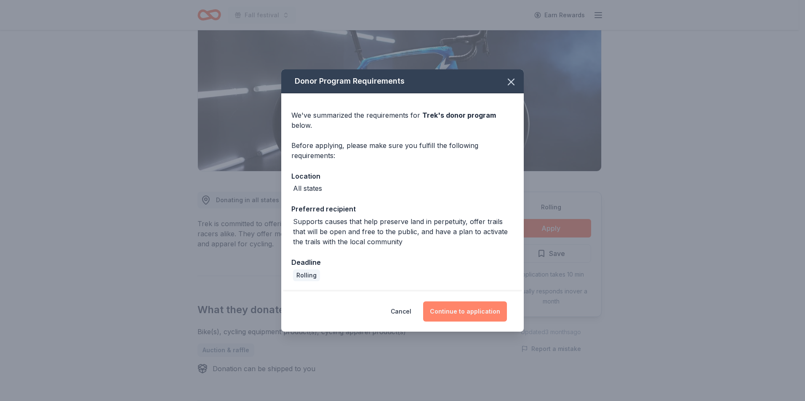
click at [479, 306] on button "Continue to application" at bounding box center [465, 312] width 84 height 20
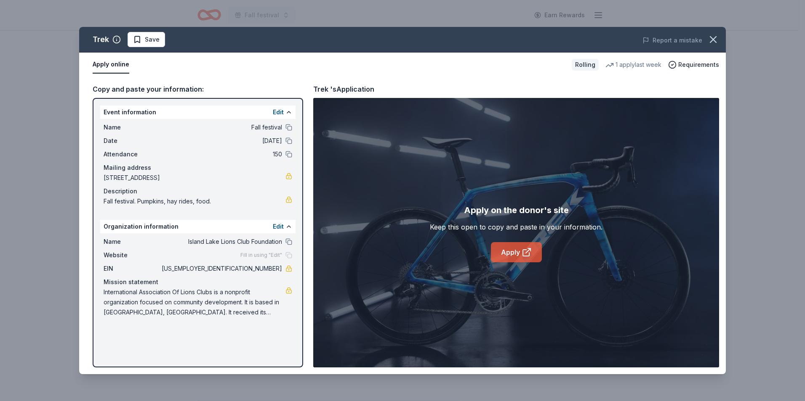
click at [528, 253] on icon at bounding box center [526, 252] width 10 height 10
drag, startPoint x: 104, startPoint y: 291, endPoint x: 132, endPoint y: 291, distance: 27.4
click at [132, 291] on span "International Association Of Lions Clubs is a nonprofit organization focused on…" at bounding box center [195, 302] width 182 height 30
drag, startPoint x: 136, startPoint y: 291, endPoint x: 164, endPoint y: 338, distance: 55.3
click at [164, 338] on div "Event information Edit Name Fall festival Date 10/04/25 Attendance 150 Mailing …" at bounding box center [198, 233] width 210 height 270
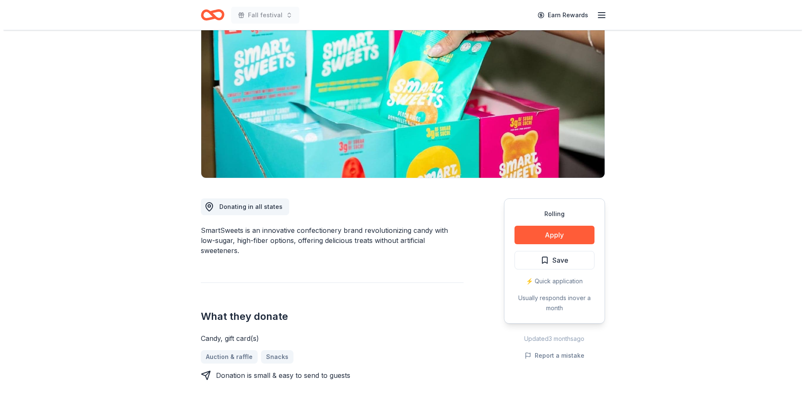
scroll to position [84, 0]
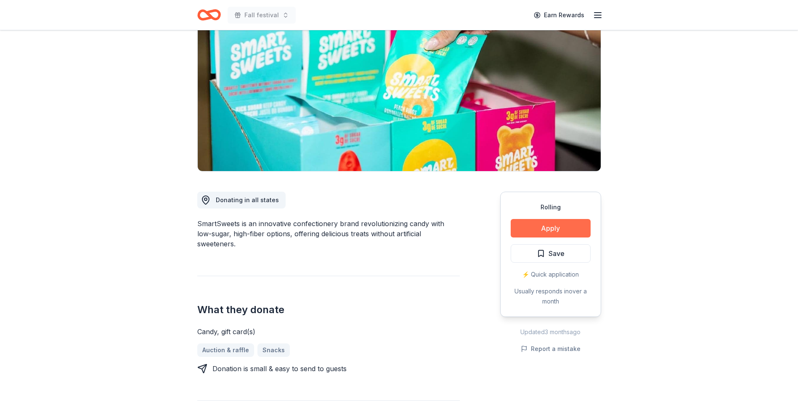
click at [544, 224] on button "Apply" at bounding box center [551, 228] width 80 height 19
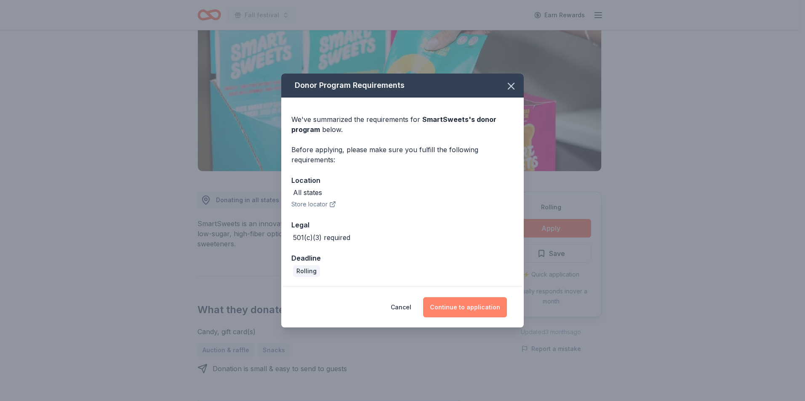
click at [490, 304] on button "Continue to application" at bounding box center [465, 308] width 84 height 20
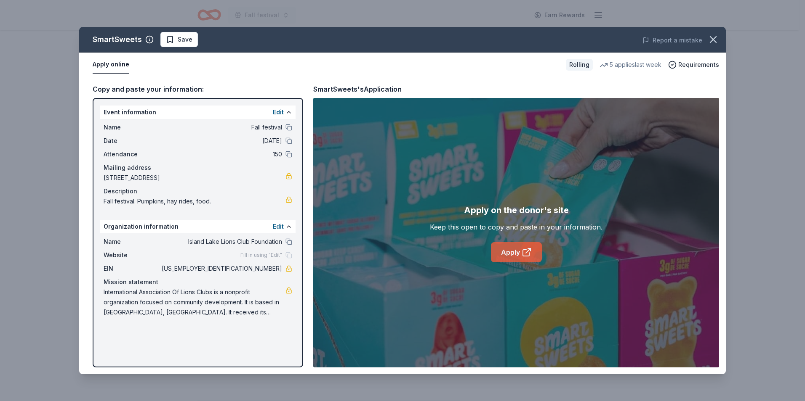
click at [526, 256] on icon at bounding box center [526, 253] width 6 height 6
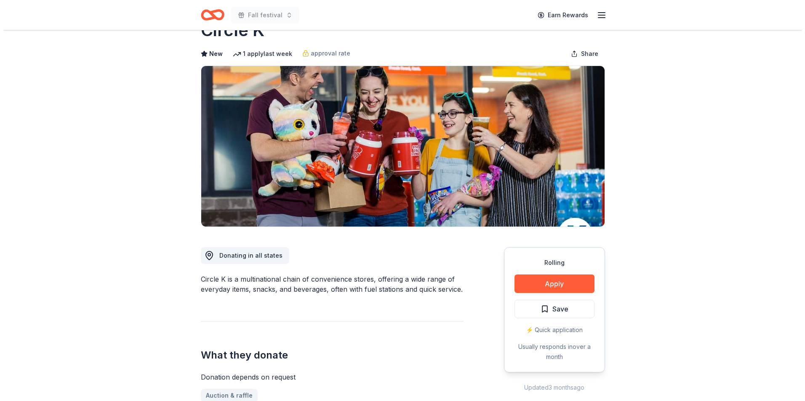
scroll to position [84, 0]
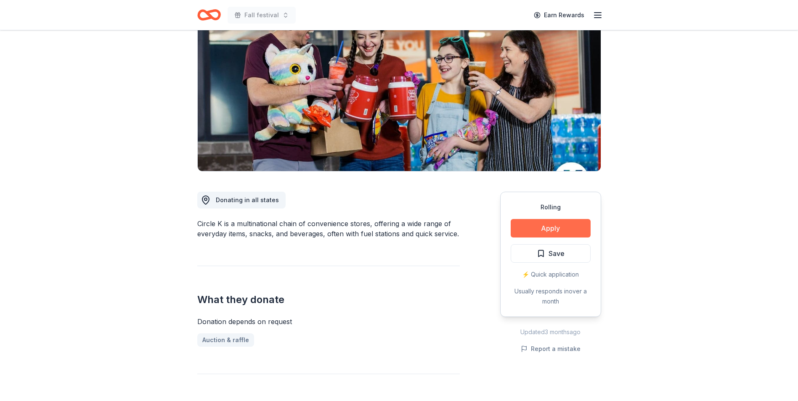
click at [555, 236] on button "Apply" at bounding box center [551, 228] width 80 height 19
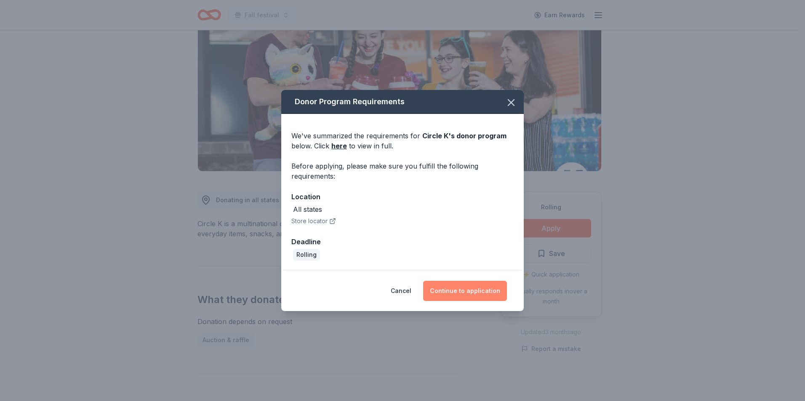
click at [461, 290] on button "Continue to application" at bounding box center [465, 291] width 84 height 20
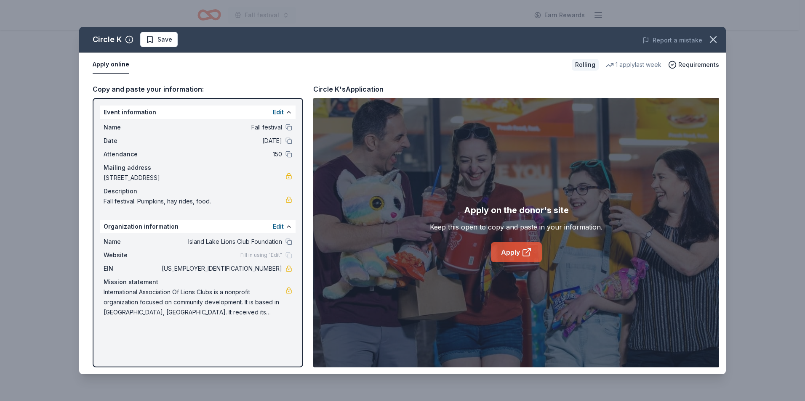
click at [531, 256] on icon at bounding box center [526, 252] width 10 height 10
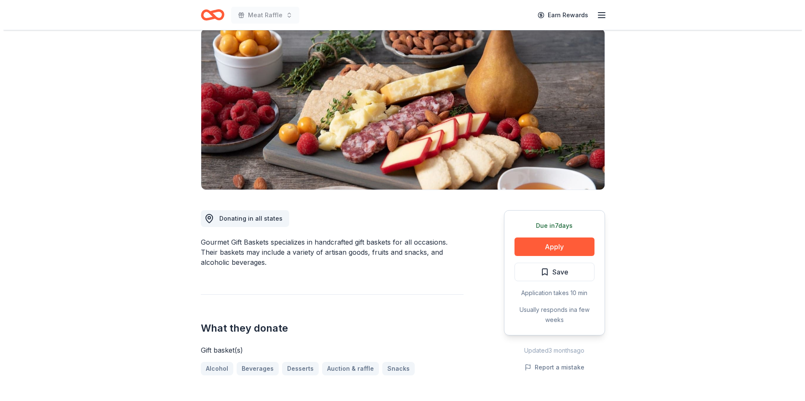
scroll to position [84, 0]
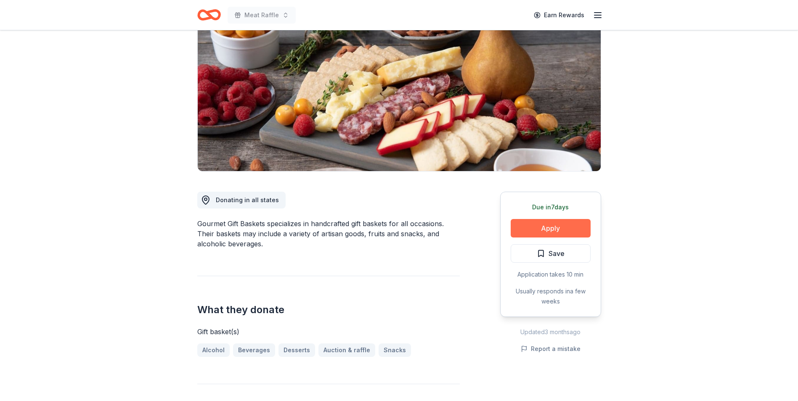
click at [530, 232] on button "Apply" at bounding box center [551, 228] width 80 height 19
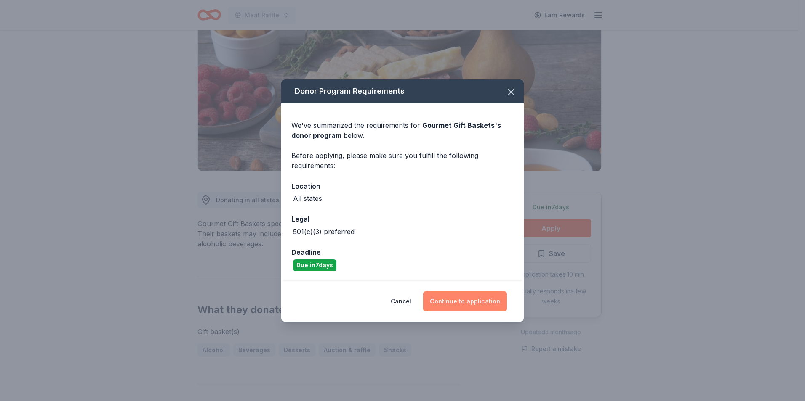
click at [480, 304] on button "Continue to application" at bounding box center [465, 302] width 84 height 20
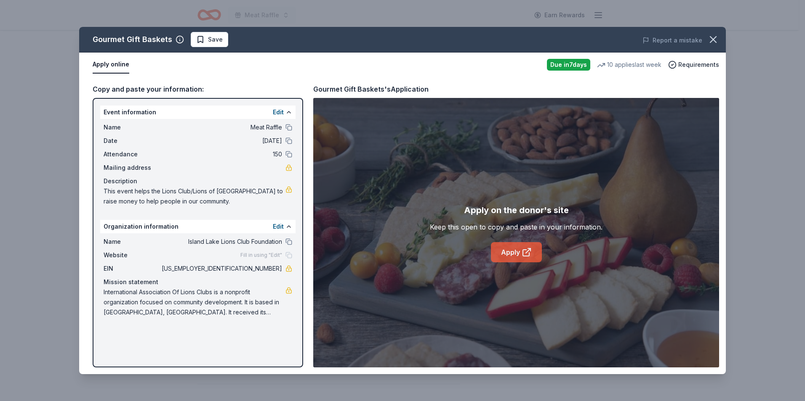
click at [524, 249] on icon at bounding box center [526, 252] width 10 height 10
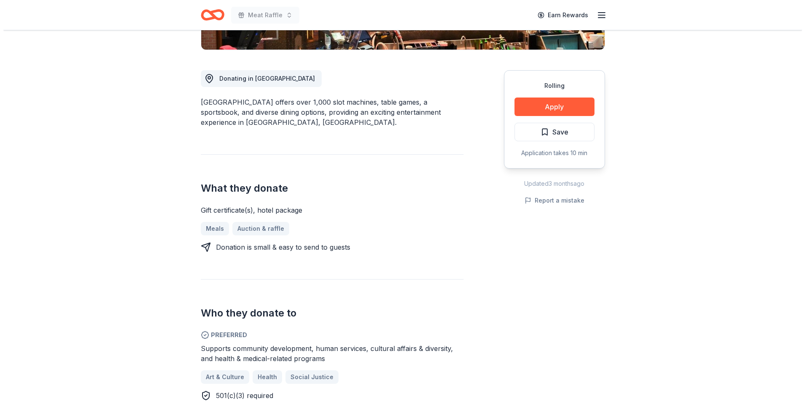
scroll to position [210, 0]
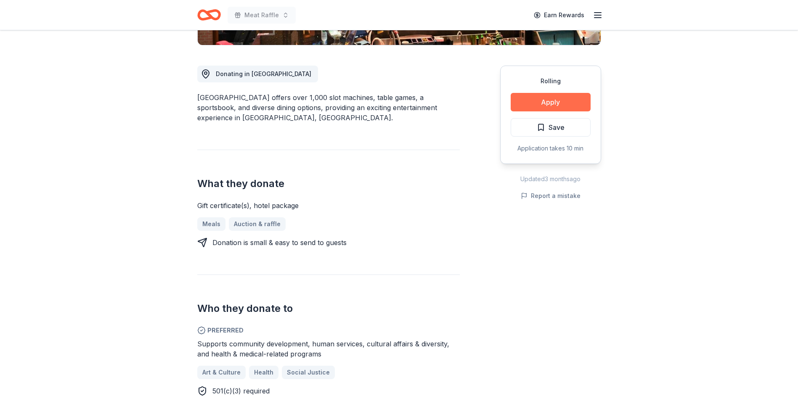
click at [557, 104] on button "Apply" at bounding box center [551, 102] width 80 height 19
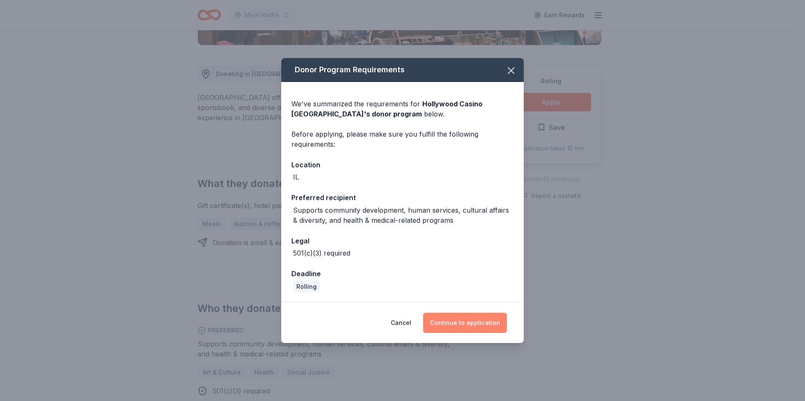
click at [493, 322] on button "Continue to application" at bounding box center [465, 323] width 84 height 20
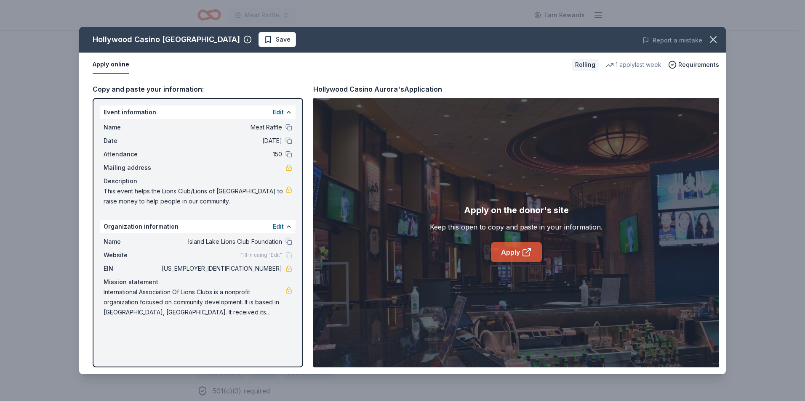
click at [534, 257] on link "Apply" at bounding box center [516, 252] width 51 height 20
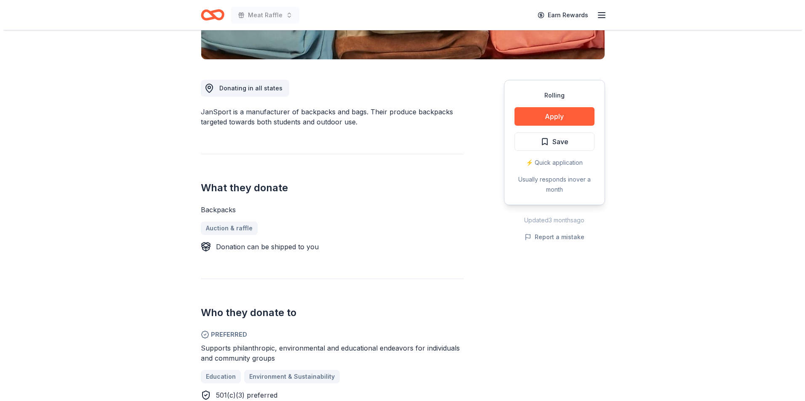
scroll to position [210, 0]
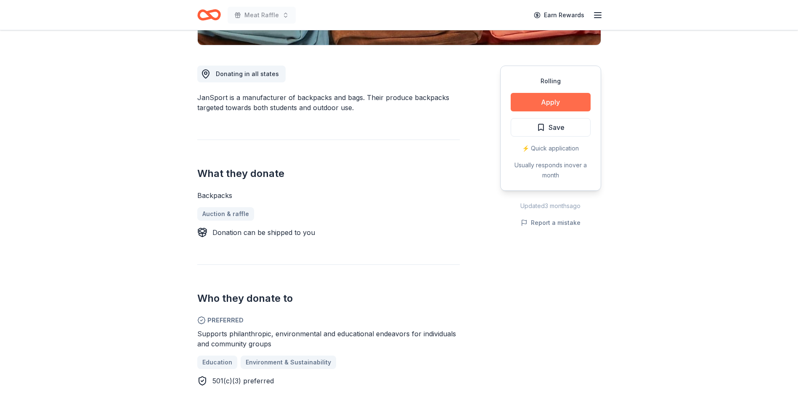
click at [541, 107] on button "Apply" at bounding box center [551, 102] width 80 height 19
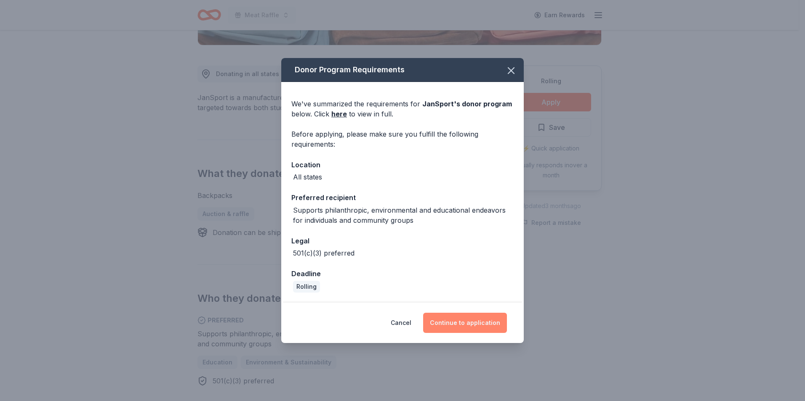
click at [484, 318] on button "Continue to application" at bounding box center [465, 323] width 84 height 20
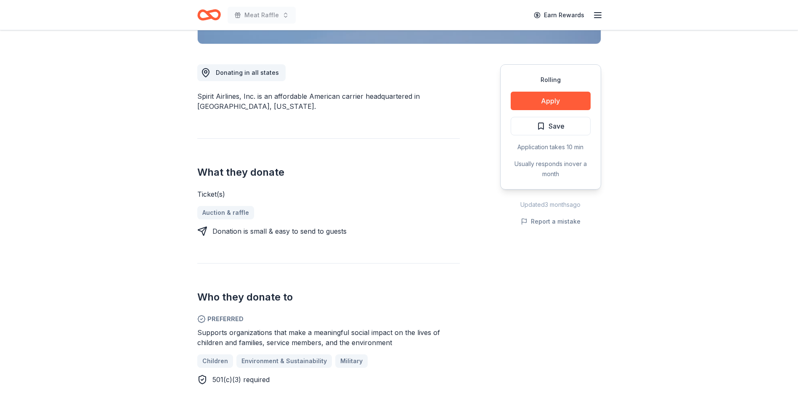
scroll to position [210, 0]
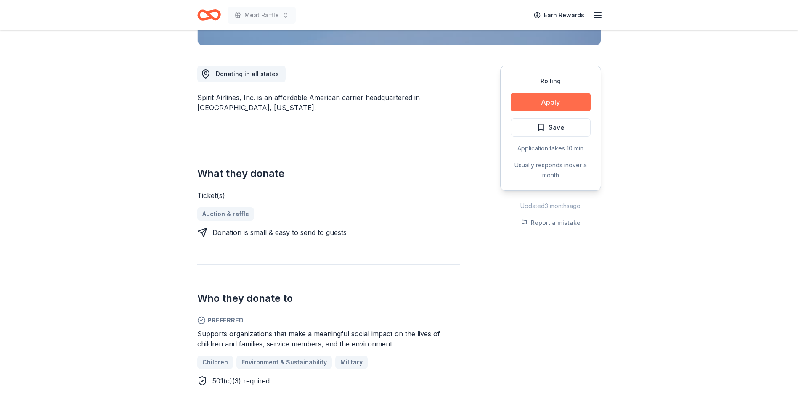
click at [576, 104] on button "Apply" at bounding box center [551, 102] width 80 height 19
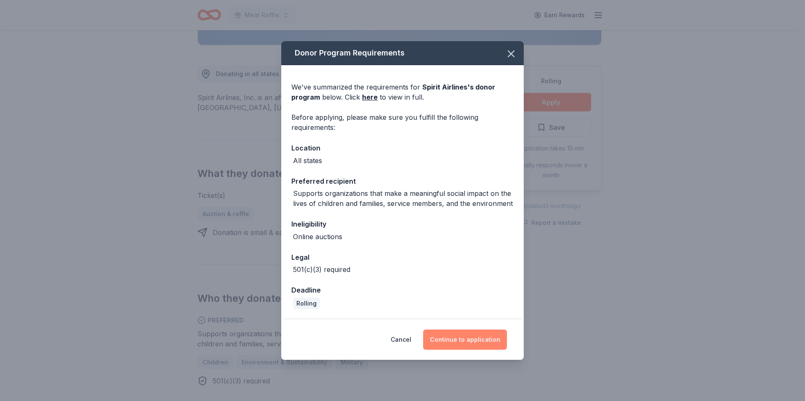
click at [463, 343] on button "Continue to application" at bounding box center [465, 340] width 84 height 20
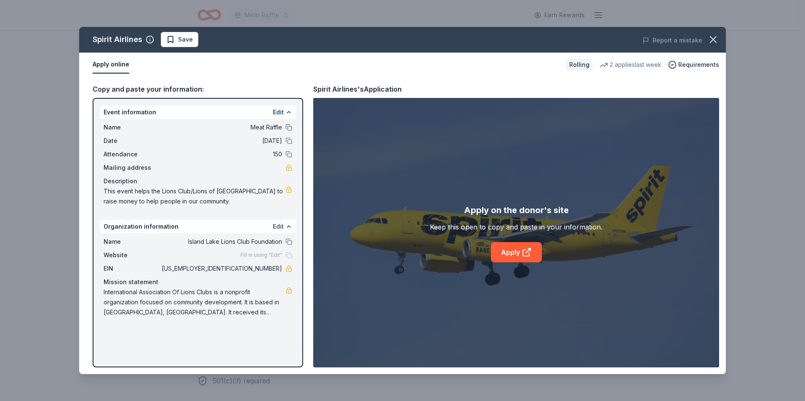
click at [283, 228] on button "Edit" at bounding box center [278, 227] width 11 height 10
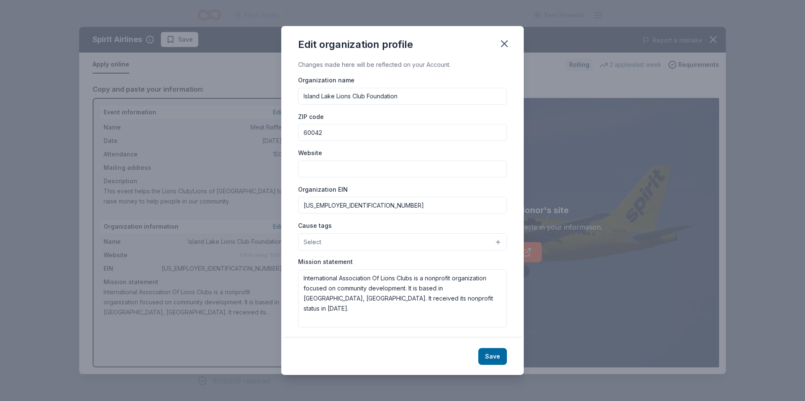
click at [343, 204] on input "[US_EMPLOYER_IDENTIFICATION_NUMBER]" at bounding box center [402, 205] width 209 height 17
drag, startPoint x: 353, startPoint y: 208, endPoint x: 287, endPoint y: 207, distance: 65.2
click at [287, 207] on div "Changes made here will be reflected on your Account. Organization name Island L…" at bounding box center [402, 199] width 242 height 279
drag, startPoint x: 413, startPoint y: 301, endPoint x: 292, endPoint y: 280, distance: 122.2
click at [292, 280] on div "Changes made here will be reflected on your Account. Organization name Island L…" at bounding box center [402, 199] width 242 height 279
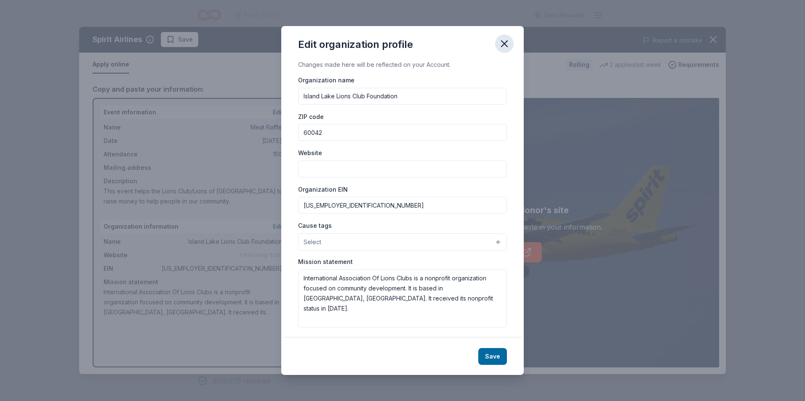
click at [504, 48] on icon "button" at bounding box center [504, 44] width 12 height 12
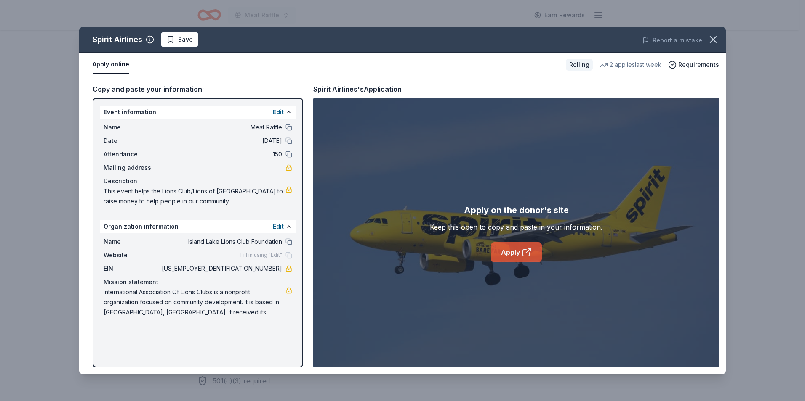
click at [534, 252] on link "Apply" at bounding box center [516, 252] width 51 height 20
click at [500, 252] on link "Apply" at bounding box center [516, 252] width 51 height 20
click at [706, 40] on button "button" at bounding box center [713, 39] width 19 height 19
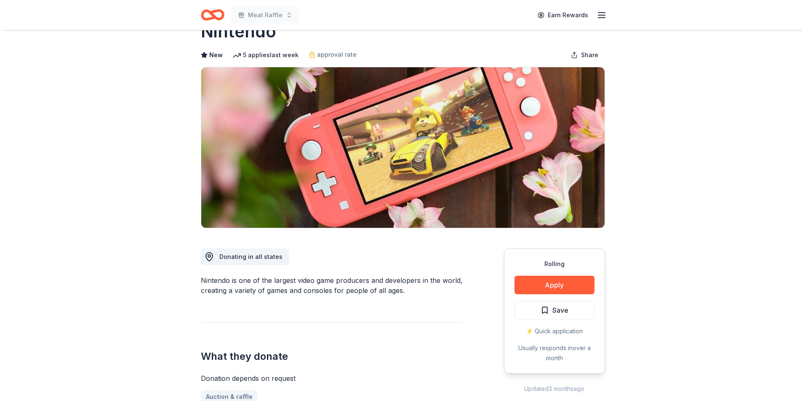
scroll to position [42, 0]
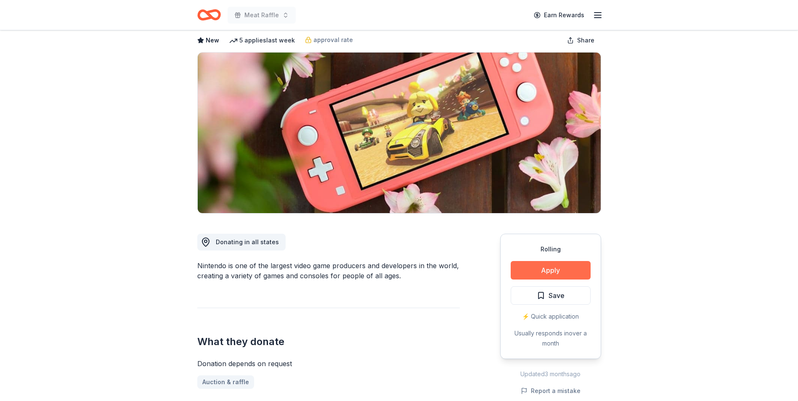
click at [572, 266] on button "Apply" at bounding box center [551, 270] width 80 height 19
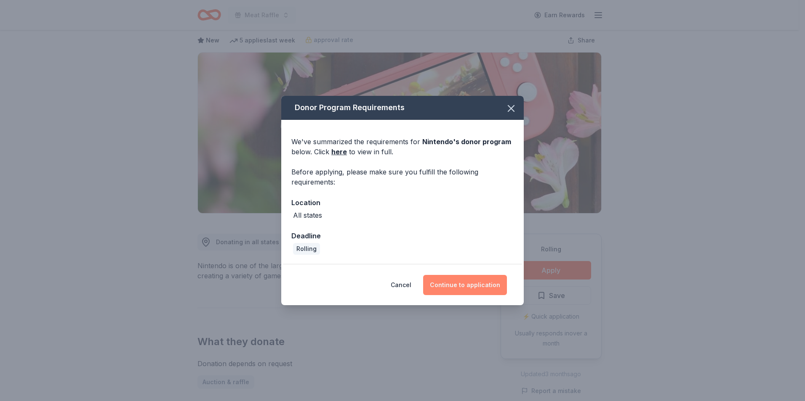
click at [485, 284] on button "Continue to application" at bounding box center [465, 285] width 84 height 20
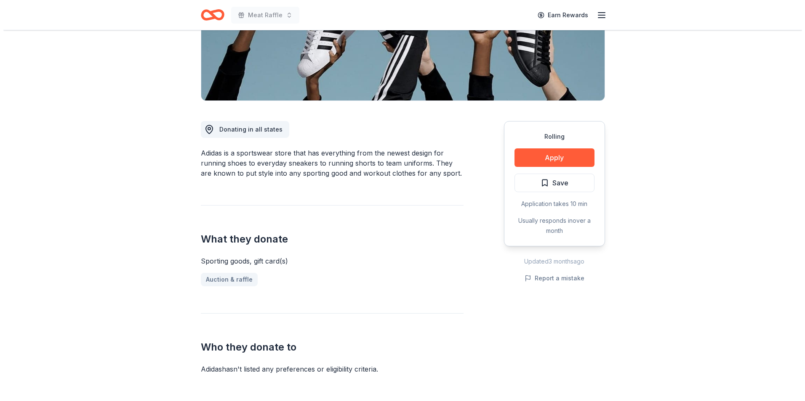
scroll to position [168, 0]
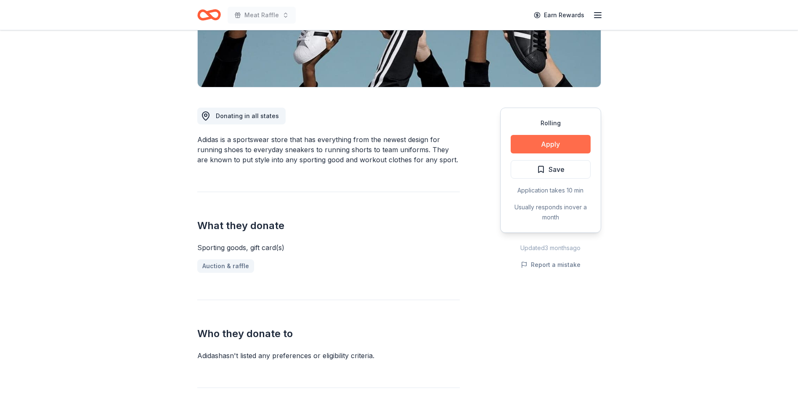
click at [568, 141] on button "Apply" at bounding box center [551, 144] width 80 height 19
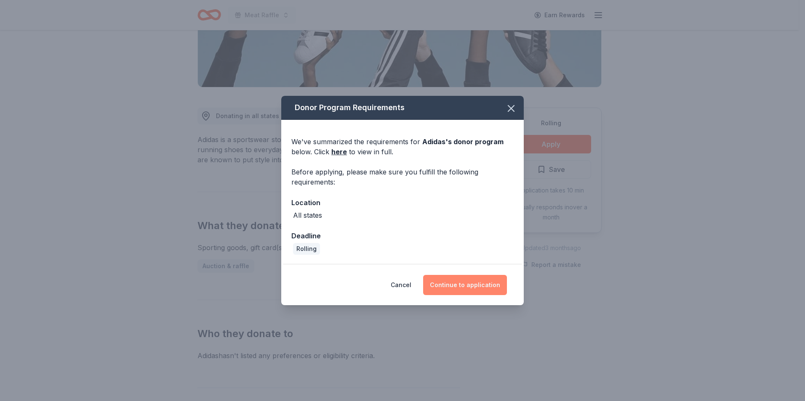
click at [469, 282] on button "Continue to application" at bounding box center [465, 285] width 84 height 20
